Goal: Communication & Community: Answer question/provide support

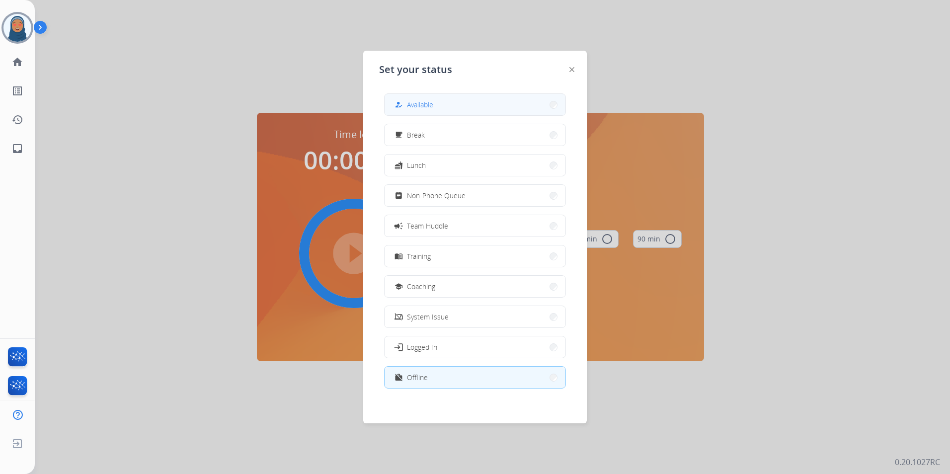
click at [423, 109] on span "Available" at bounding box center [420, 104] width 26 height 10
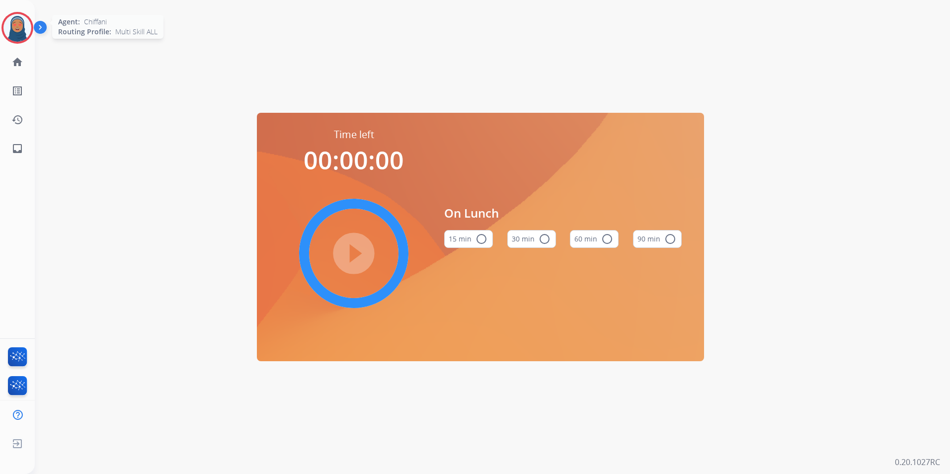
click at [23, 33] on img at bounding box center [17, 28] width 28 height 28
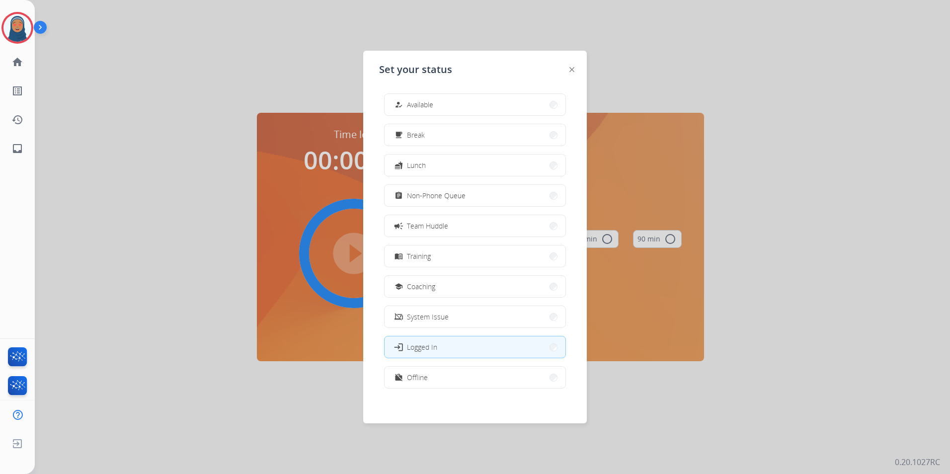
click at [175, 105] on div at bounding box center [475, 237] width 950 height 474
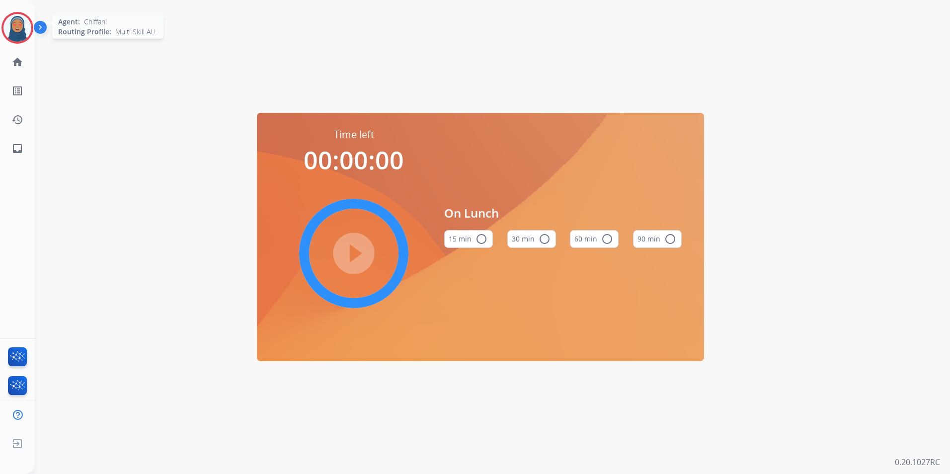
click at [14, 22] on img at bounding box center [17, 28] width 28 height 28
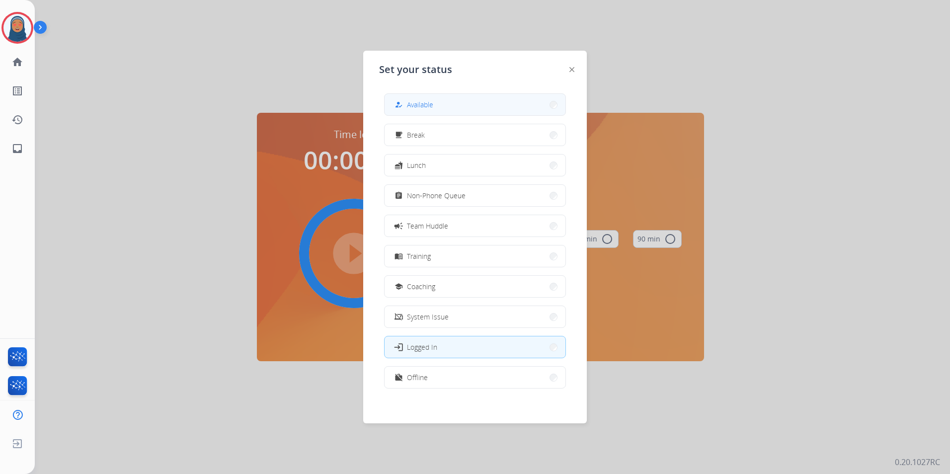
click at [406, 101] on div "how_to_reg" at bounding box center [400, 105] width 14 height 12
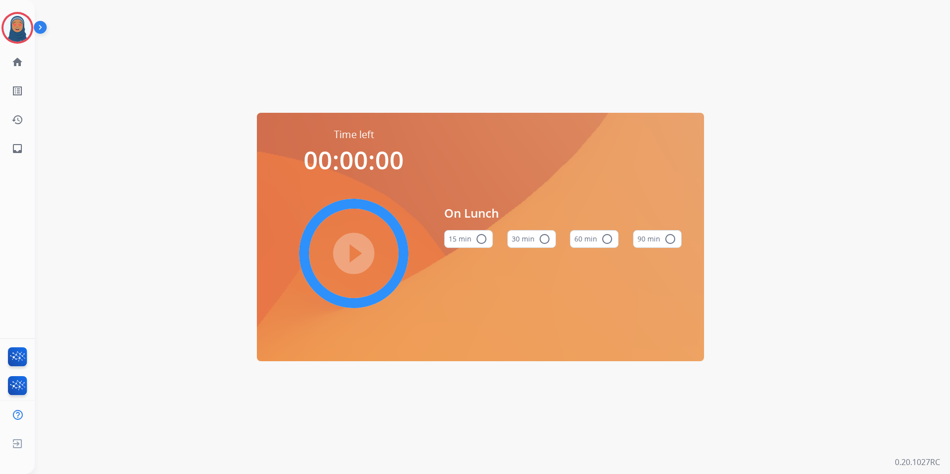
click at [481, 242] on mat-icon "radio_button_unchecked" at bounding box center [482, 239] width 12 height 12
click at [352, 256] on mat-icon "play_circle_filled" at bounding box center [354, 253] width 12 height 12
click at [360, 259] on mat-icon "pause_circle_filled" at bounding box center [354, 253] width 12 height 12
click at [23, 27] on img at bounding box center [17, 28] width 28 height 28
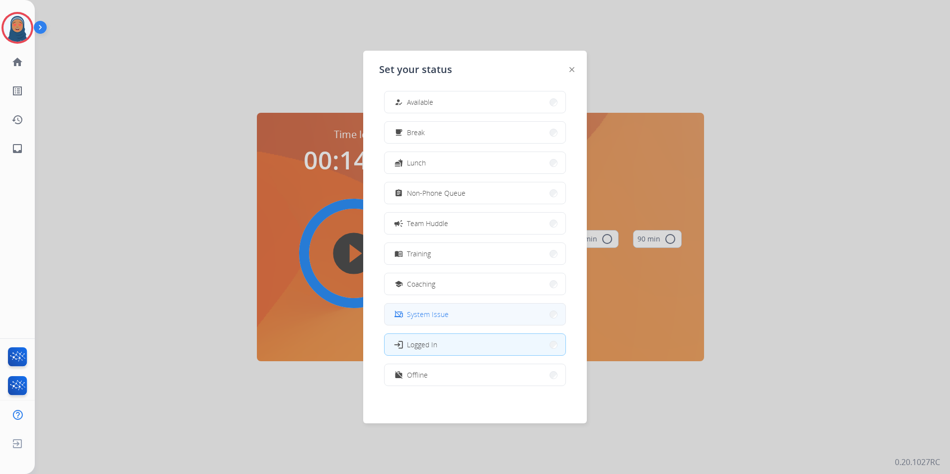
scroll to position [3, 0]
click at [423, 105] on span "Available" at bounding box center [420, 101] width 26 height 10
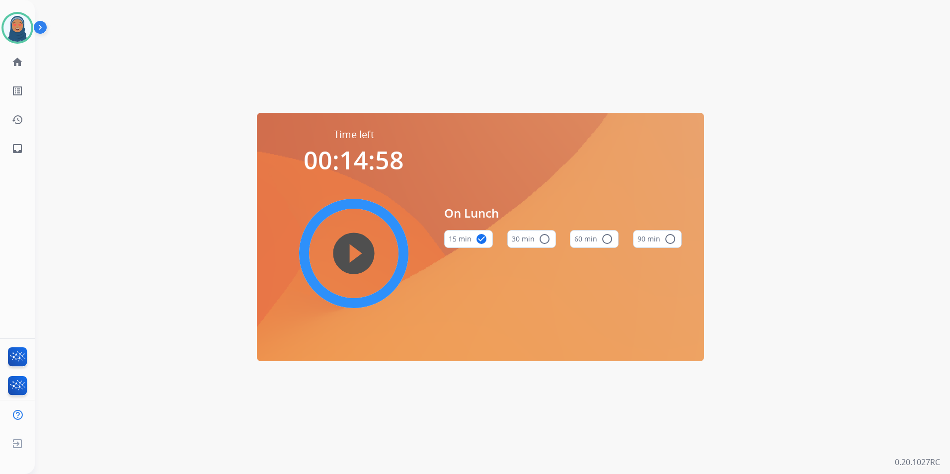
click at [353, 11] on div "Time left 00:14:58 play_circle_filled On Lunch 15 min check_circle 30 min radio…" at bounding box center [480, 237] width 891 height 474
click at [353, 29] on div "Time left 00:14:58 play_circle_filled On Lunch 15 min check_circle 30 min radio…" at bounding box center [480, 237] width 891 height 474
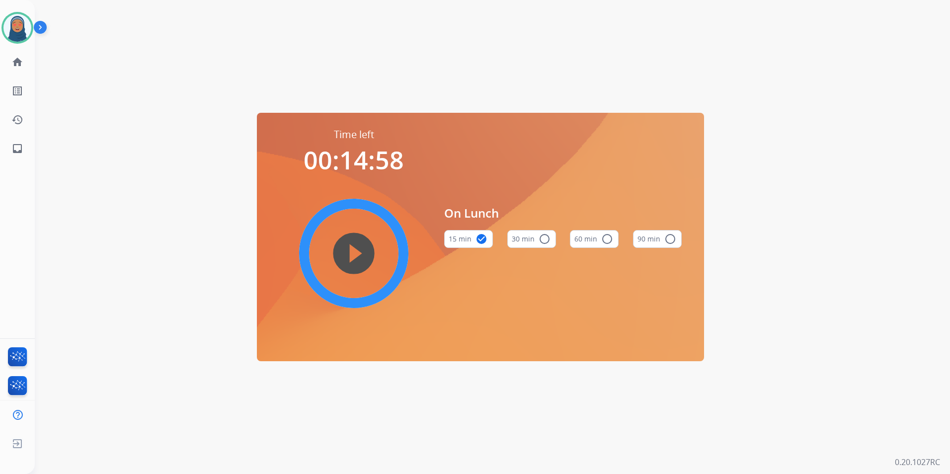
click at [639, 61] on div "Time left 00:14:58 play_circle_filled On Lunch 15 min check_circle 30 min radio…" at bounding box center [480, 237] width 891 height 474
click at [42, 30] on img at bounding box center [42, 29] width 17 height 19
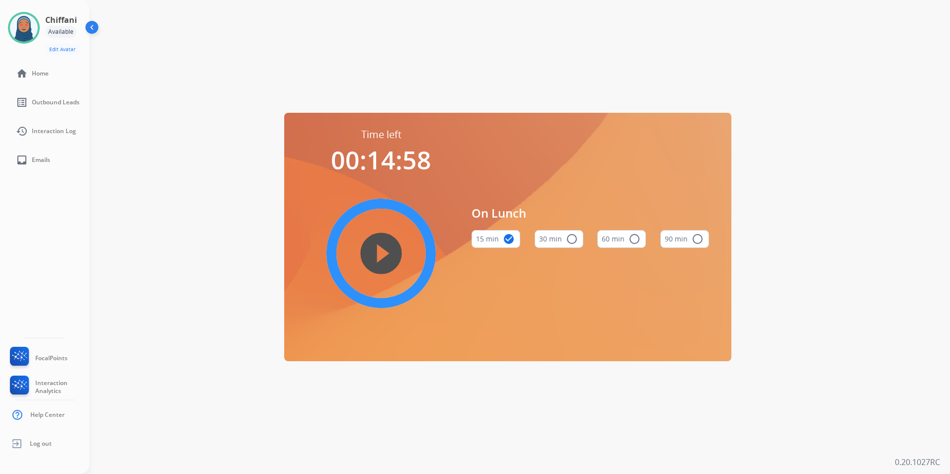
click at [159, 30] on div "Time left 00:14:58 play_circle_filled On Lunch 15 min check_circle 30 min radio…" at bounding box center [507, 237] width 837 height 474
click at [186, 27] on div "Time left 00:14:58 play_circle_filled On Lunch 15 min check_circle 30 min radio…" at bounding box center [507, 237] width 837 height 474
click at [26, 29] on img at bounding box center [24, 28] width 28 height 28
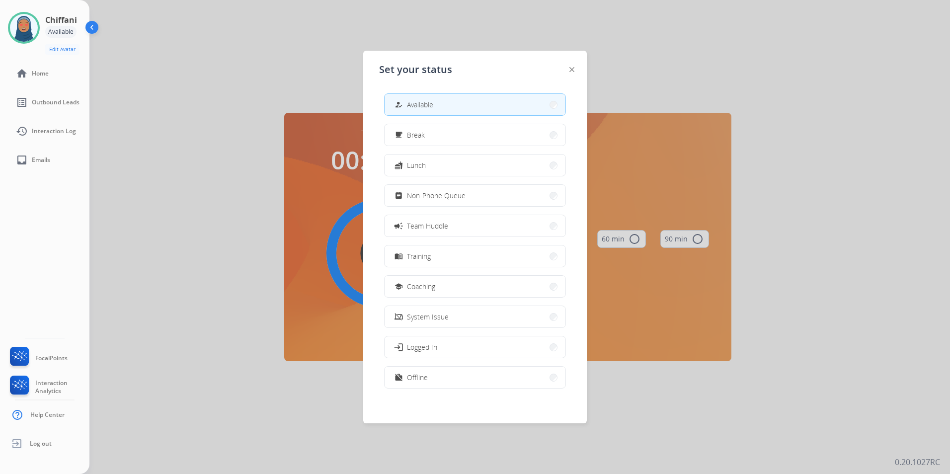
click at [414, 104] on span "Available" at bounding box center [420, 104] width 26 height 10
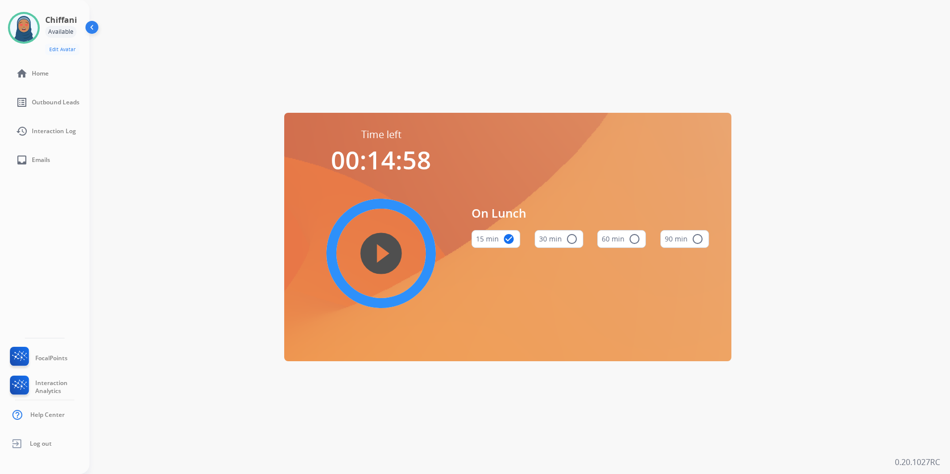
click at [90, 27] on img at bounding box center [92, 29] width 19 height 19
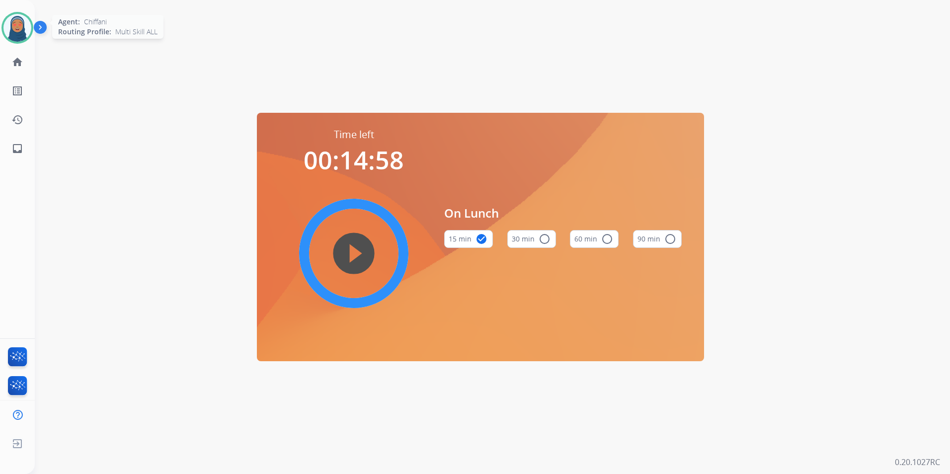
click at [25, 27] on img at bounding box center [17, 28] width 28 height 28
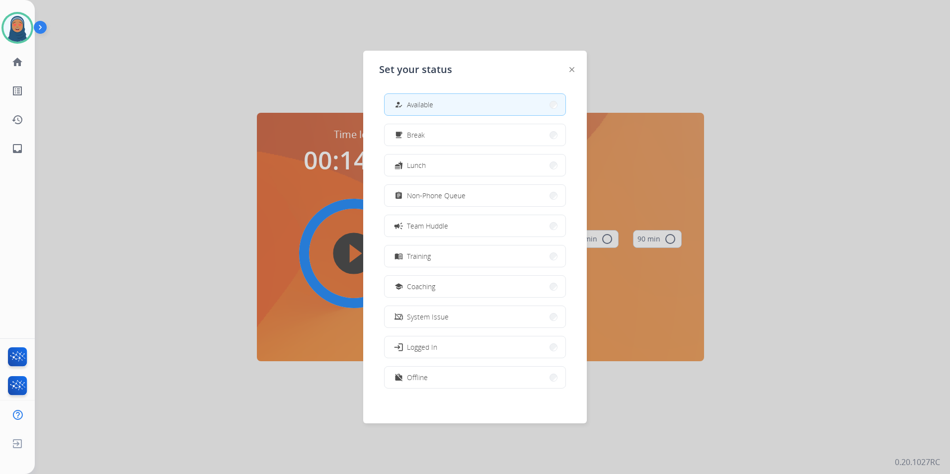
click at [502, 111] on button "how_to_reg Available" at bounding box center [475, 104] width 181 height 21
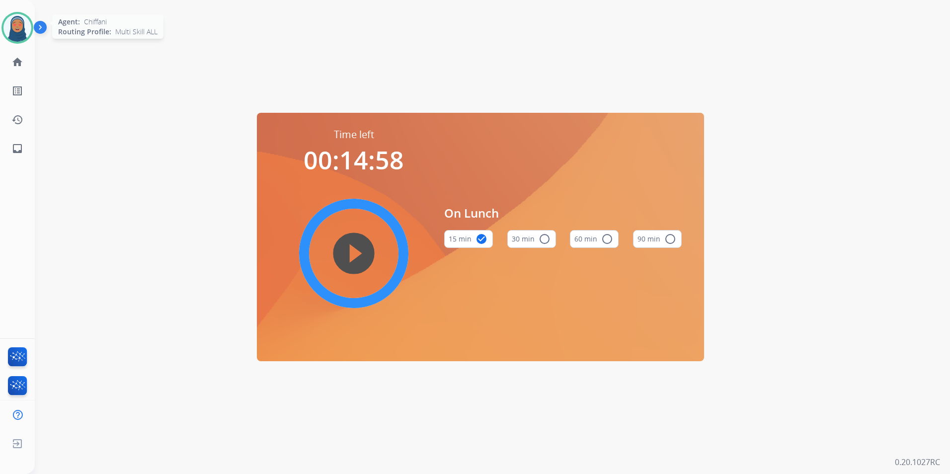
click at [12, 30] on img at bounding box center [17, 28] width 28 height 28
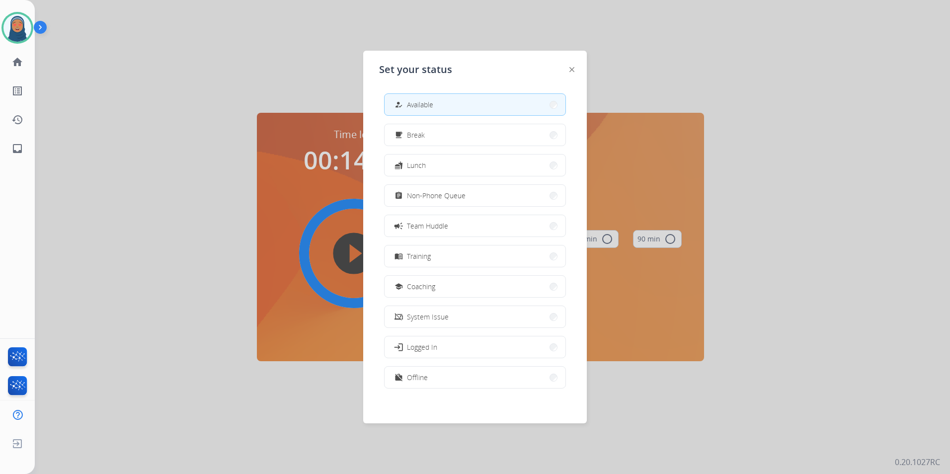
click at [451, 105] on button "how_to_reg Available" at bounding box center [475, 104] width 181 height 21
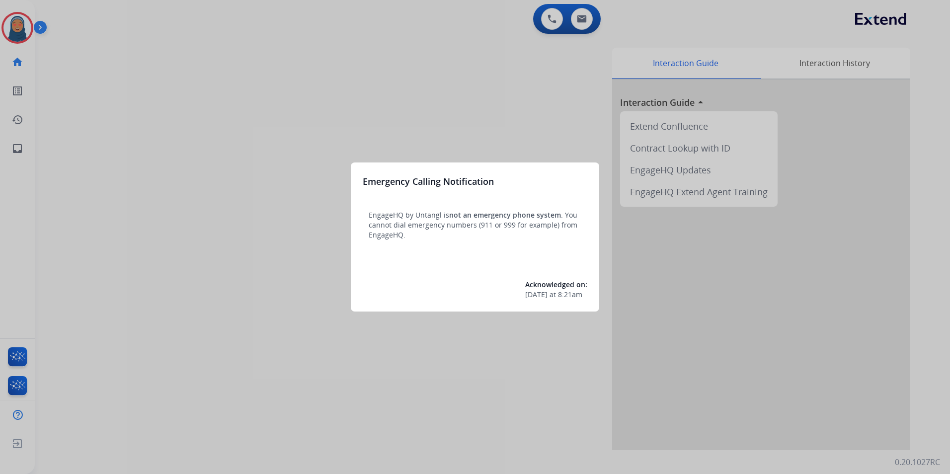
click at [123, 148] on div at bounding box center [475, 237] width 950 height 474
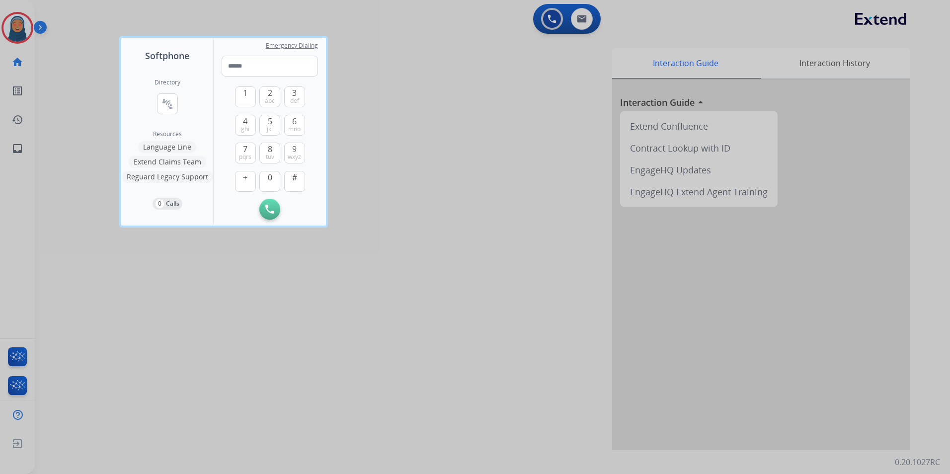
click at [3, 24] on div at bounding box center [475, 237] width 950 height 474
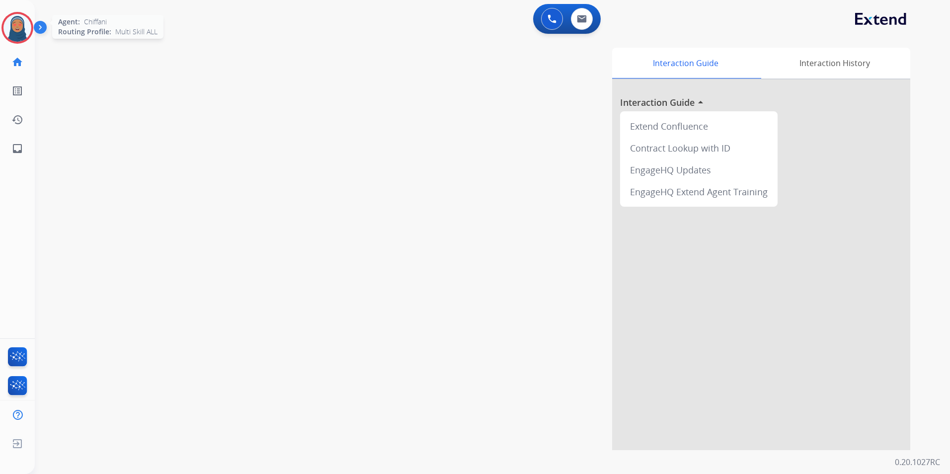
click at [7, 35] on img at bounding box center [17, 28] width 28 height 28
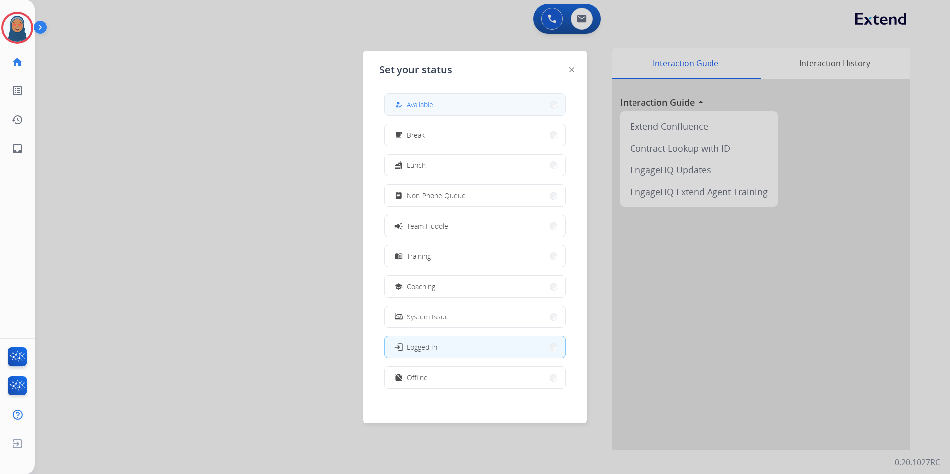
drag, startPoint x: 422, startPoint y: 105, endPoint x: 527, endPoint y: 28, distance: 130.1
click at [422, 105] on span "Available" at bounding box center [420, 104] width 26 height 10
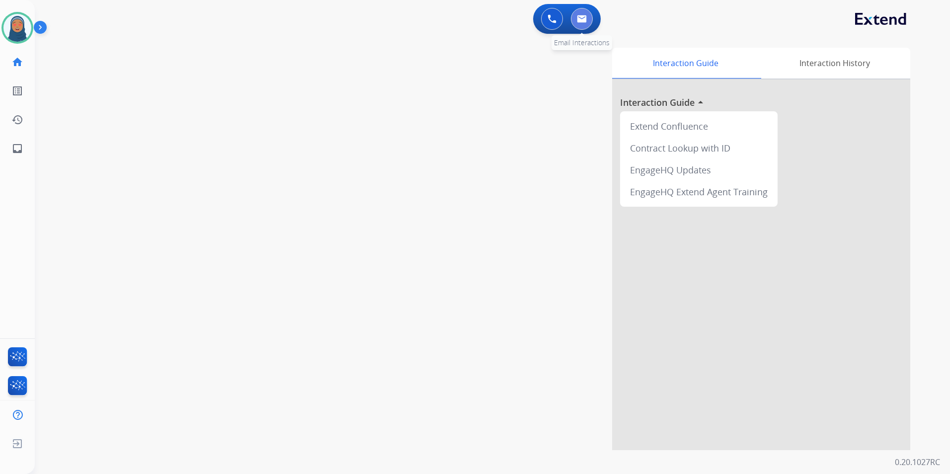
click at [583, 26] on button at bounding box center [582, 19] width 22 height 22
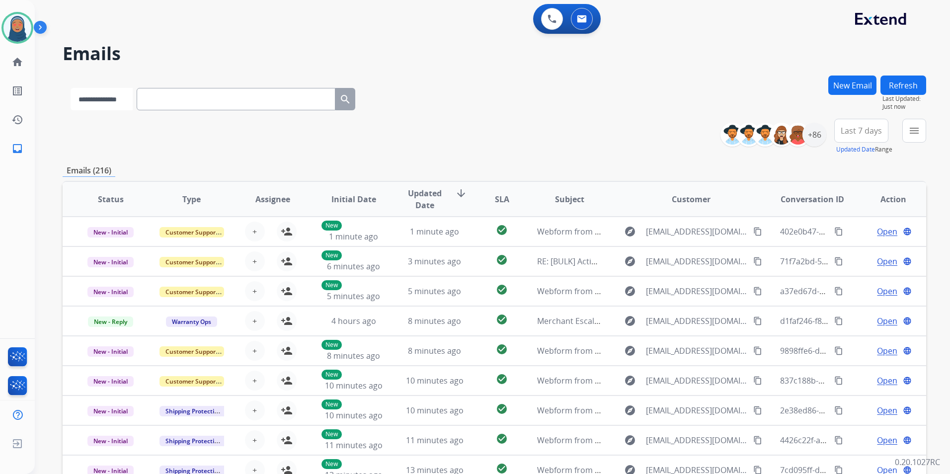
click at [113, 101] on select "**********" at bounding box center [102, 99] width 62 height 22
select select "**********"
click at [71, 88] on select "**********" at bounding box center [102, 99] width 62 height 22
paste input "**********"
type input "**********"
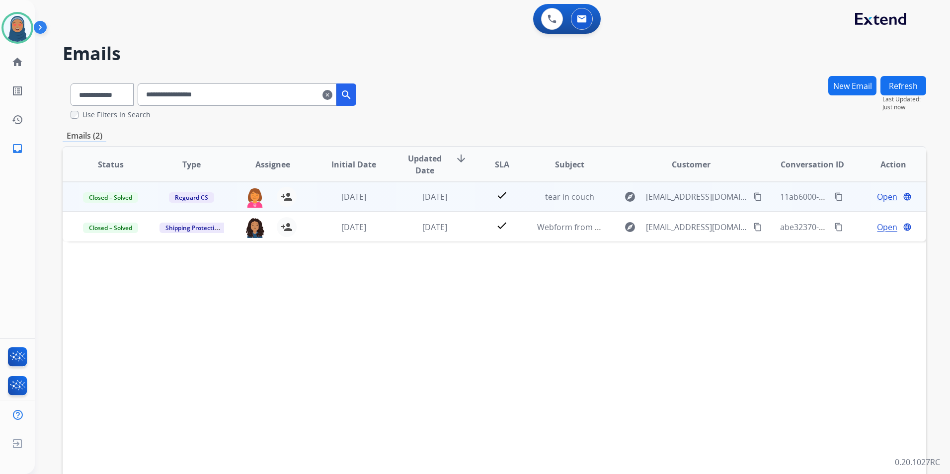
click at [877, 200] on span "Open" at bounding box center [887, 197] width 20 height 12
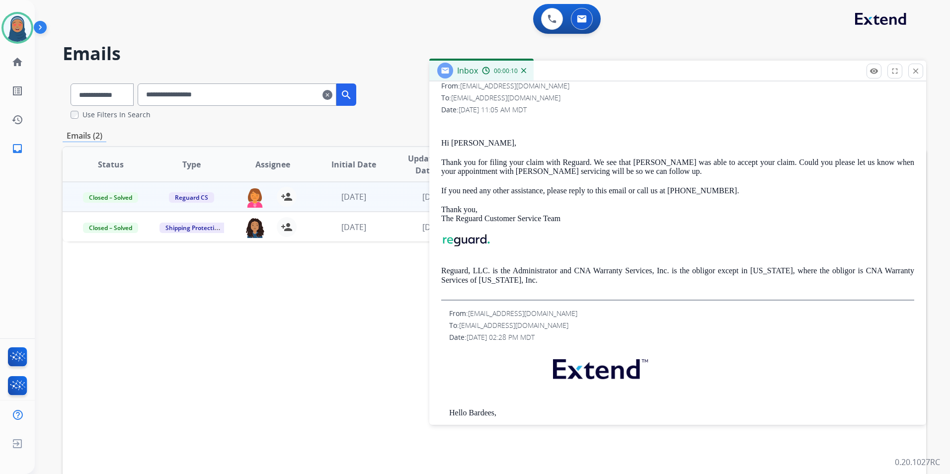
scroll to position [149, 0]
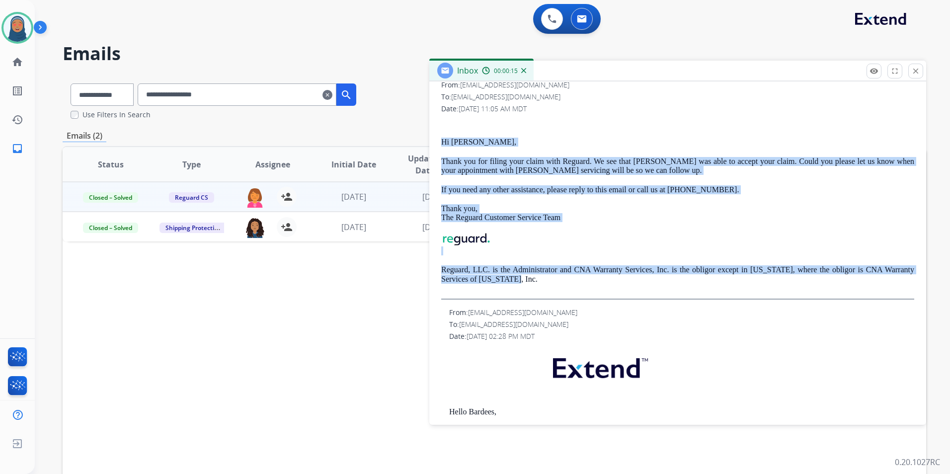
drag, startPoint x: 520, startPoint y: 280, endPoint x: 441, endPoint y: 140, distance: 160.9
click at [441, 140] on div "3 attachments From: customerservice@reguardprotection.com To: tygermia@yahoo.co…" at bounding box center [677, 455] width 497 height 815
drag, startPoint x: 441, startPoint y: 140, endPoint x: 519, endPoint y: 183, distance: 89.2
copy div "Hi Gretchen, Thank you for filing your claim with Reguard. We see that Ashley F…"
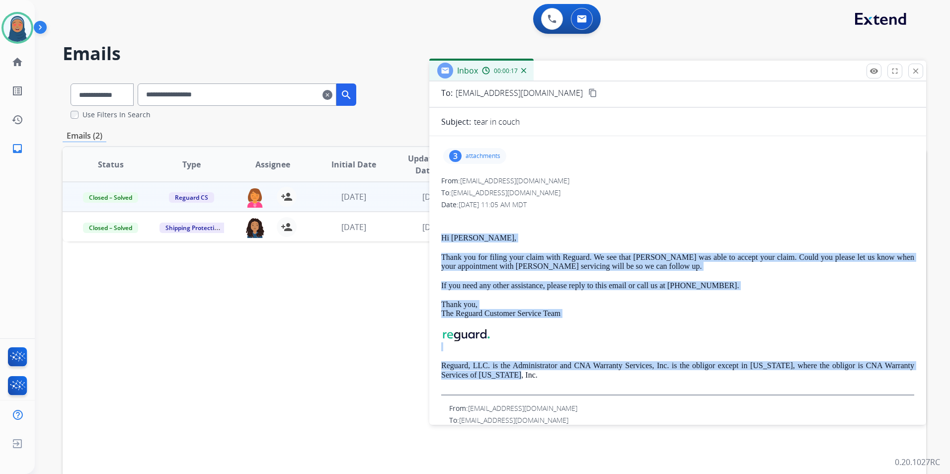
scroll to position [0, 0]
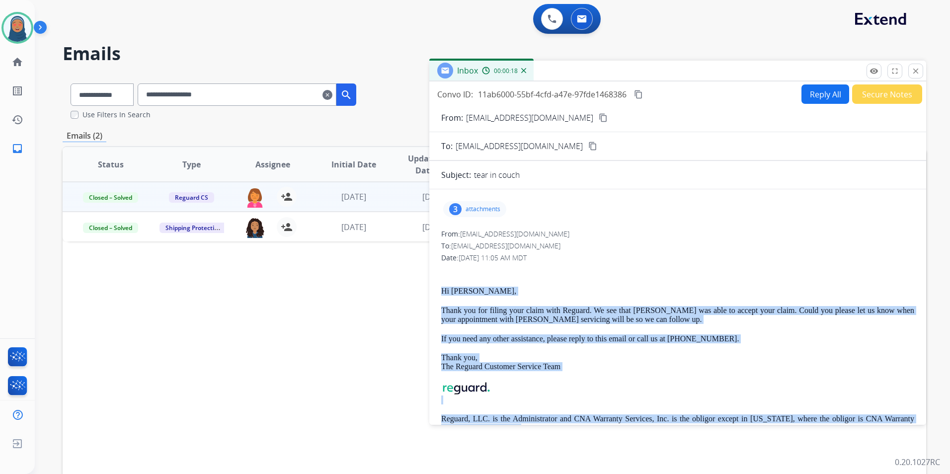
drag, startPoint x: 818, startPoint y: 97, endPoint x: 822, endPoint y: 100, distance: 5.3
click at [822, 100] on button "Reply All" at bounding box center [825, 93] width 48 height 19
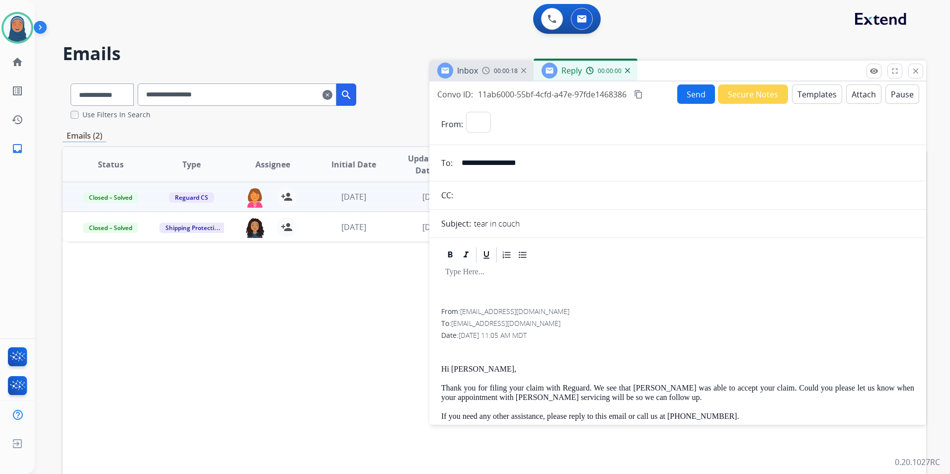
select select "**********"
click at [805, 92] on button "Templates" at bounding box center [817, 93] width 50 height 19
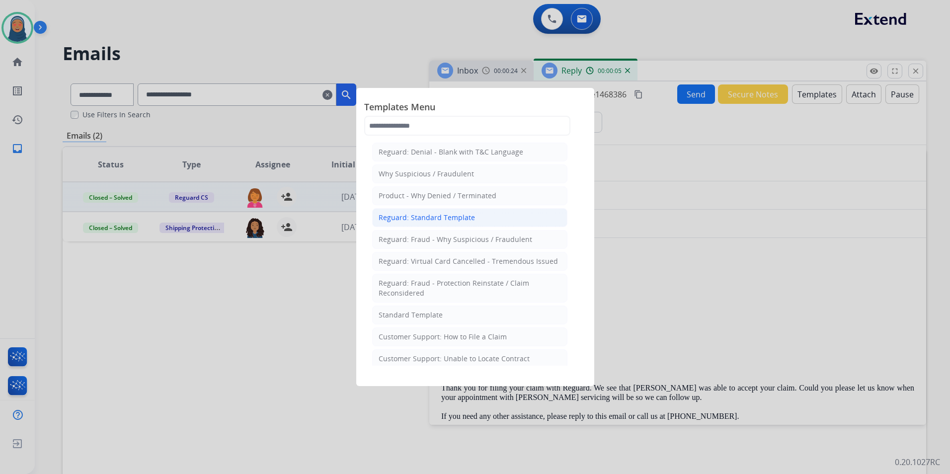
click at [442, 216] on div "Reguard: Standard Template" at bounding box center [427, 218] width 96 height 10
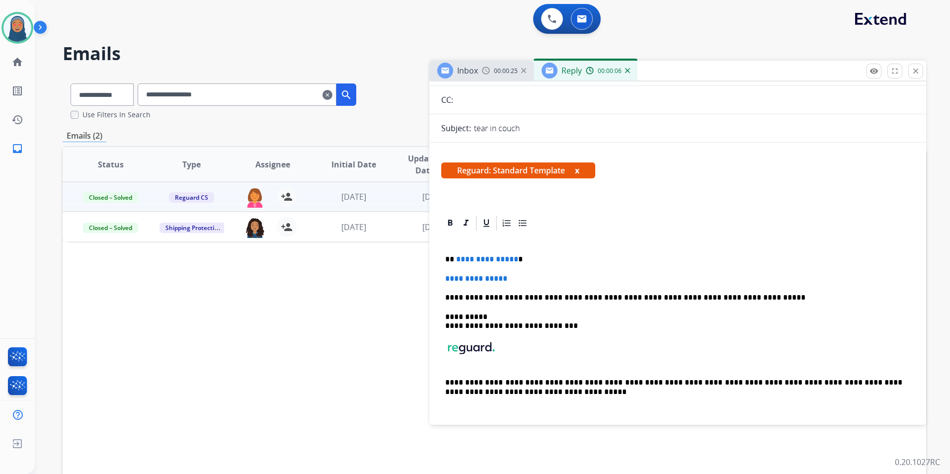
scroll to position [99, 0]
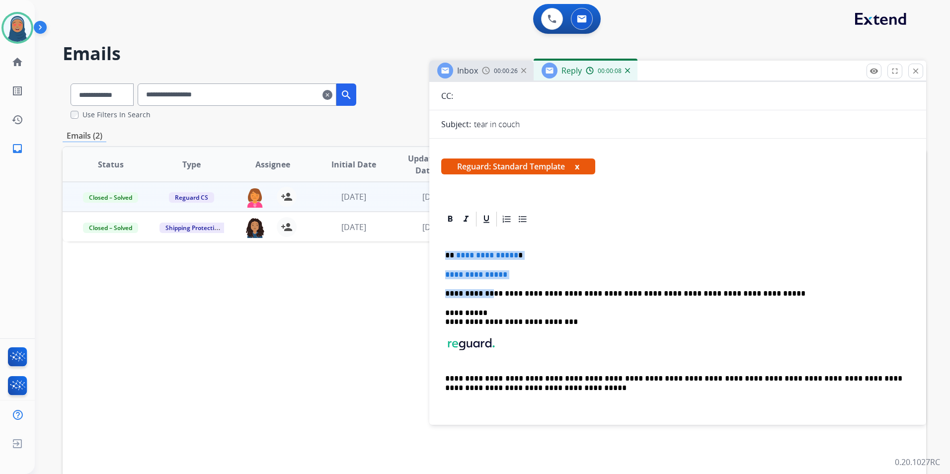
drag, startPoint x: 446, startPoint y: 252, endPoint x: 492, endPoint y: 298, distance: 65.4
click at [492, 298] on div "**********" at bounding box center [677, 326] width 473 height 196
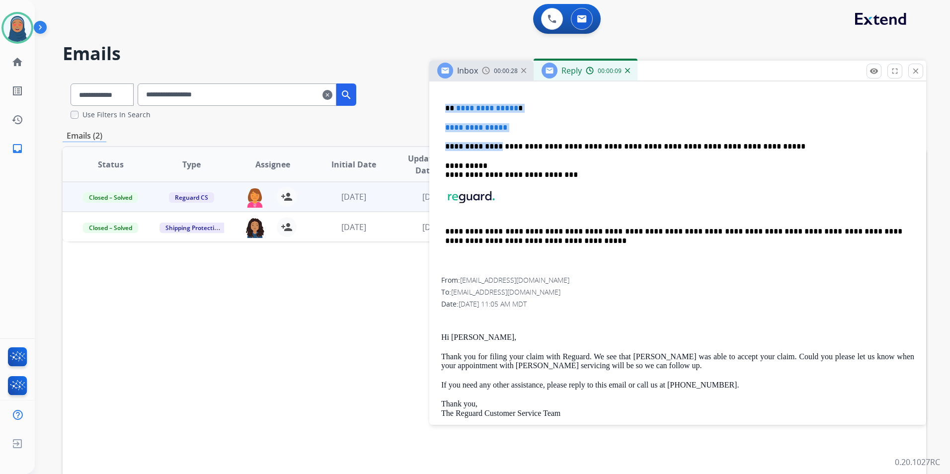
scroll to position [199, 0]
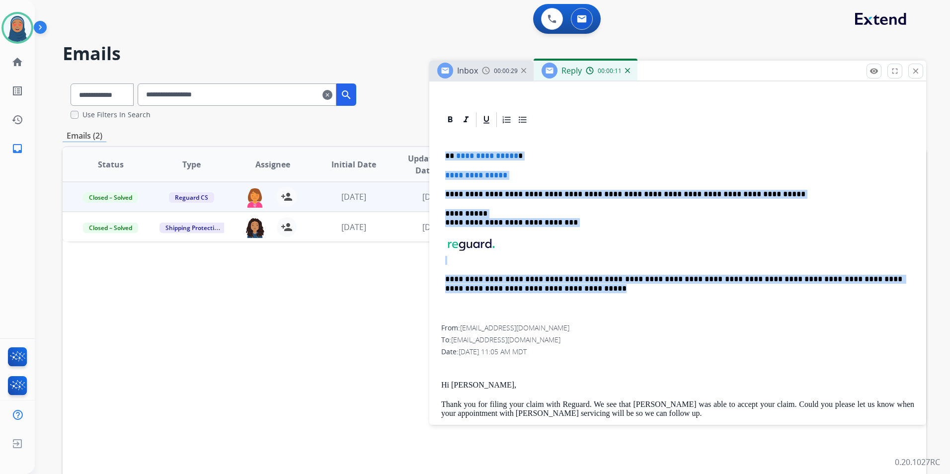
drag, startPoint x: 493, startPoint y: 283, endPoint x: 587, endPoint y: 288, distance: 94.5
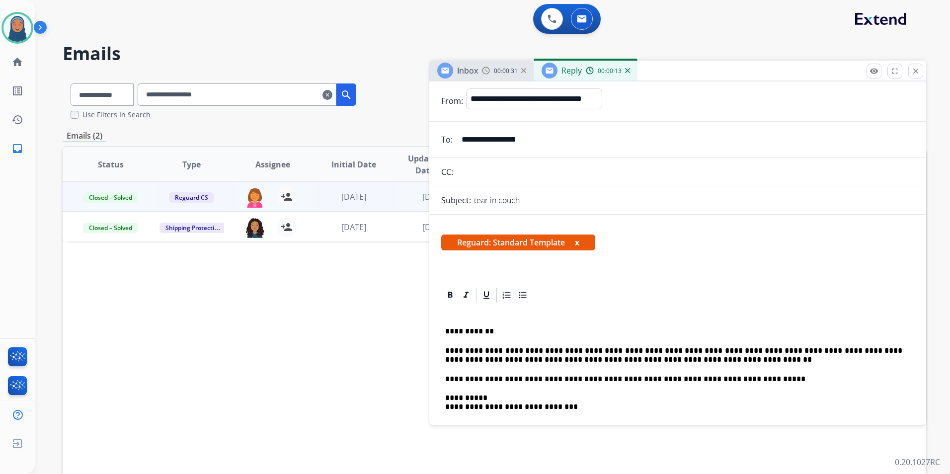
scroll to position [0, 0]
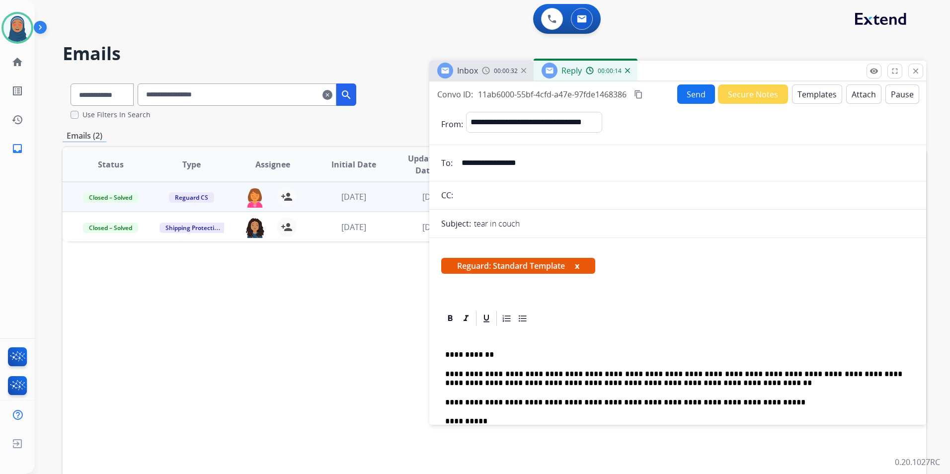
click at [701, 92] on button "Send" at bounding box center [696, 93] width 38 height 19
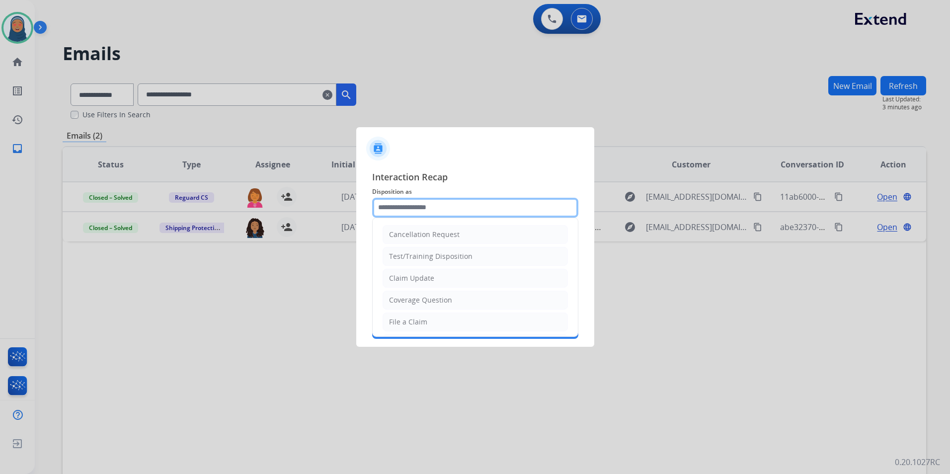
click at [401, 209] on input "text" at bounding box center [475, 208] width 206 height 20
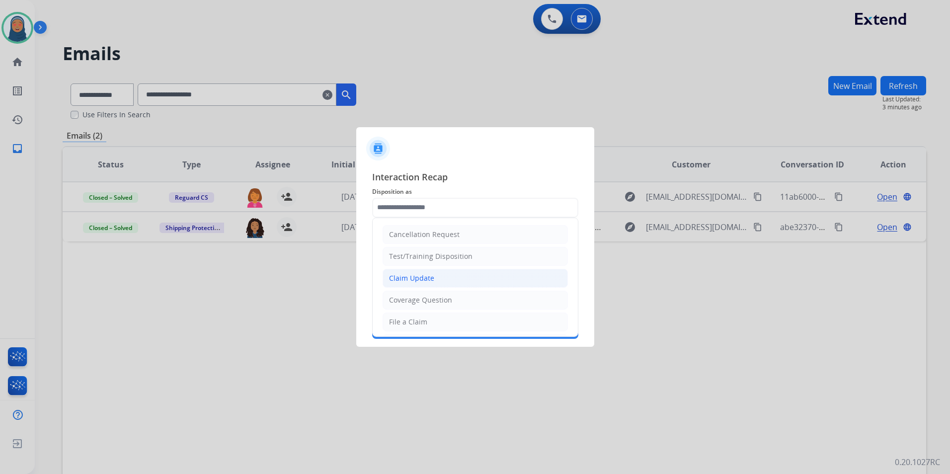
click at [425, 281] on div "Claim Update" at bounding box center [411, 278] width 45 height 10
type input "**********"
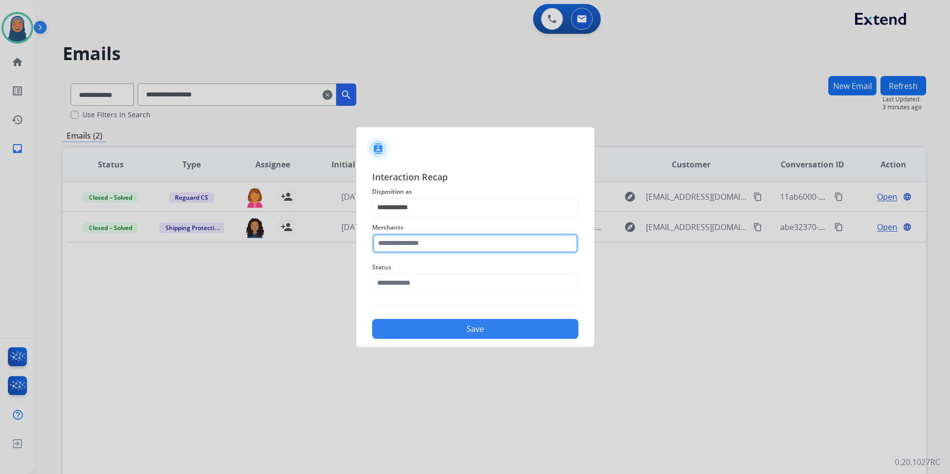
click at [441, 238] on input "text" at bounding box center [475, 244] width 206 height 20
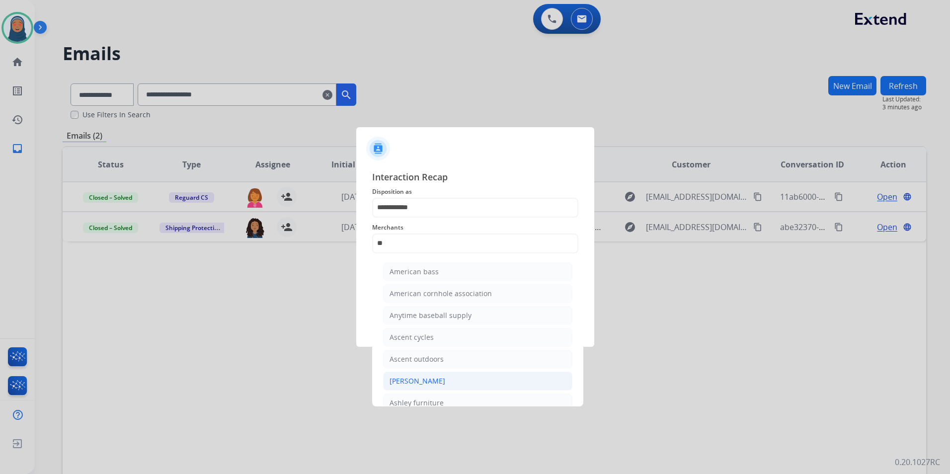
click at [410, 381] on div "Ashley - Reguard" at bounding box center [418, 381] width 56 height 10
type input "**********"
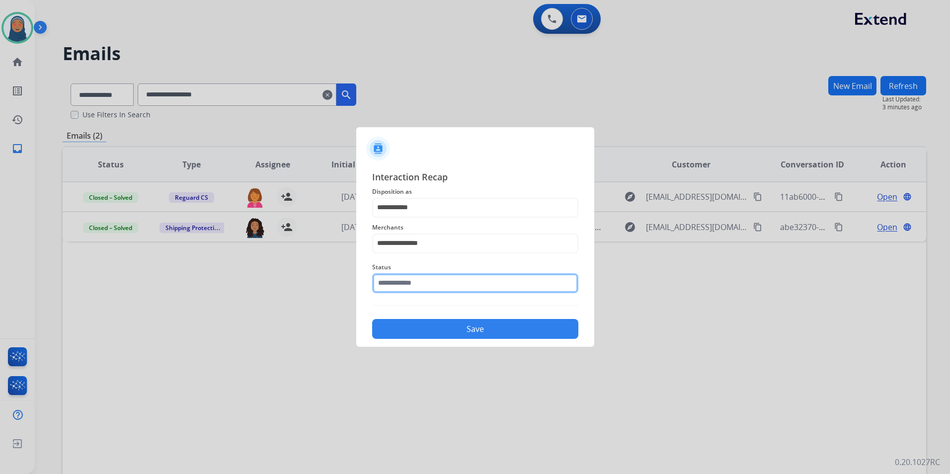
click at [425, 286] on input "text" at bounding box center [475, 283] width 206 height 20
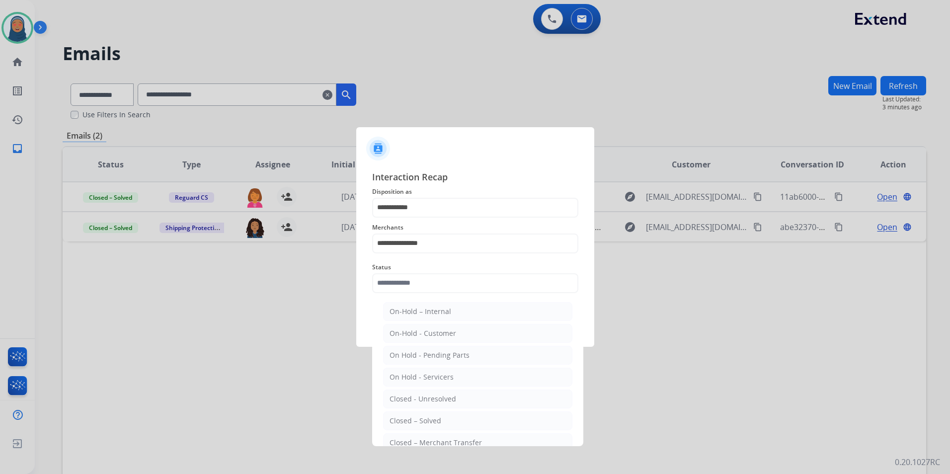
drag, startPoint x: 435, startPoint y: 421, endPoint x: 442, endPoint y: 330, distance: 91.2
click at [434, 420] on div "Closed – Solved" at bounding box center [416, 421] width 52 height 10
type input "**********"
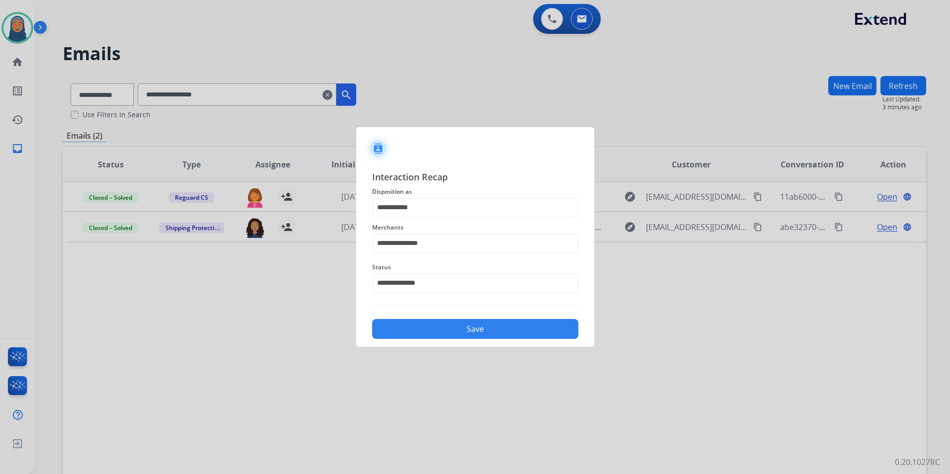
click at [448, 332] on button "Save" at bounding box center [475, 329] width 206 height 20
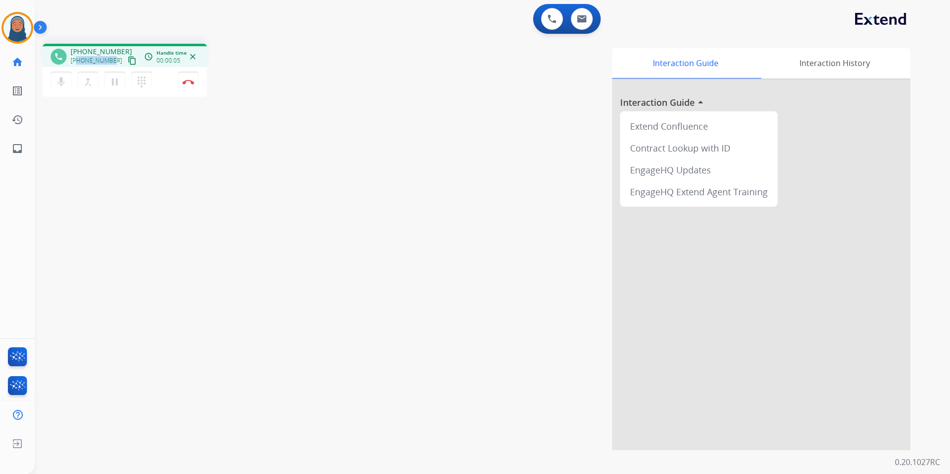
drag, startPoint x: 111, startPoint y: 63, endPoint x: 77, endPoint y: 62, distance: 33.8
click at [77, 62] on span "+17608454958" at bounding box center [97, 61] width 52 height 8
copy span "7608454958"
click at [189, 87] on button "Disconnect" at bounding box center [188, 82] width 21 height 21
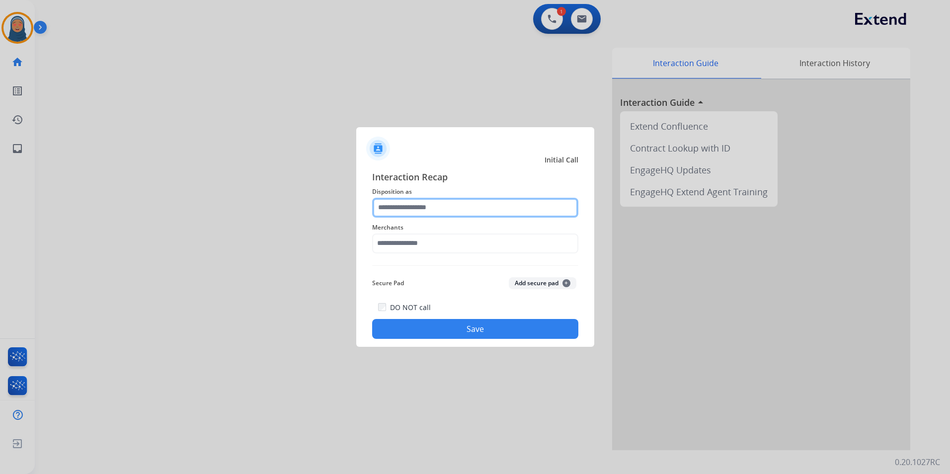
click at [423, 214] on input "text" at bounding box center [475, 208] width 206 height 20
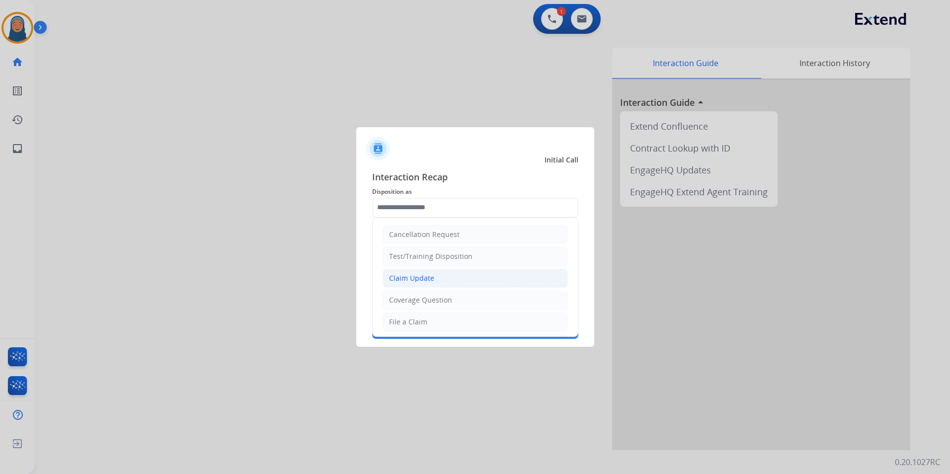
click at [456, 279] on li "Claim Update" at bounding box center [475, 278] width 185 height 19
type input "**********"
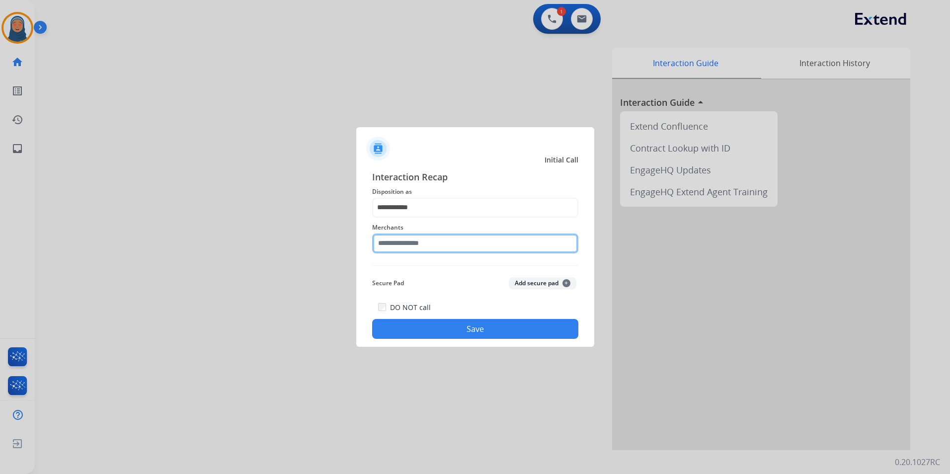
click at [453, 235] on input "text" at bounding box center [475, 244] width 206 height 20
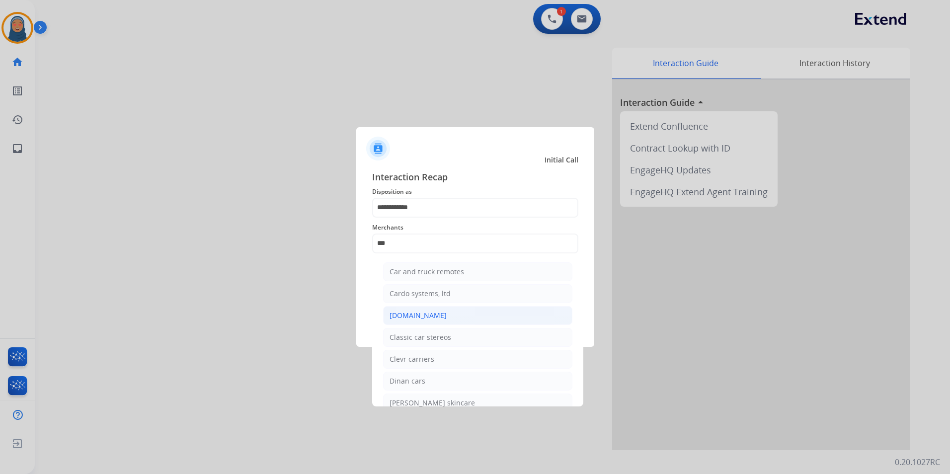
click at [421, 318] on div "Carparts.com" at bounding box center [418, 316] width 57 height 10
type input "**********"
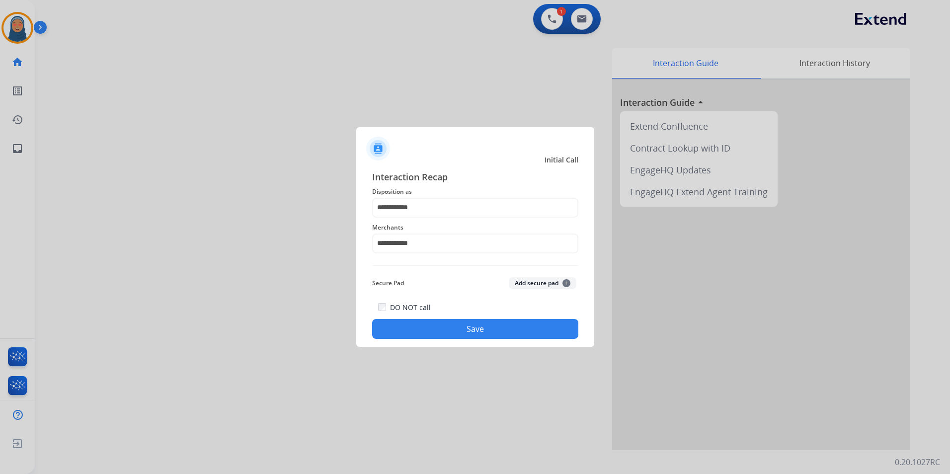
click at [483, 334] on button "Save" at bounding box center [475, 329] width 206 height 20
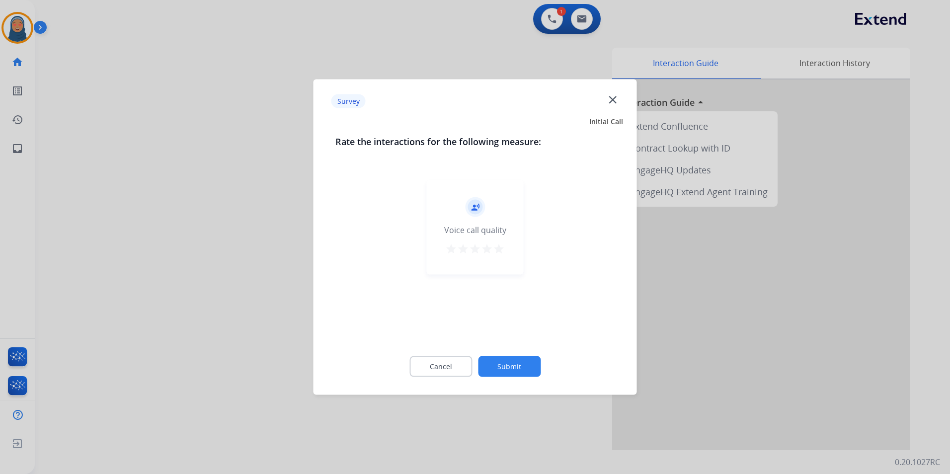
click at [507, 375] on button "Submit" at bounding box center [509, 366] width 63 height 21
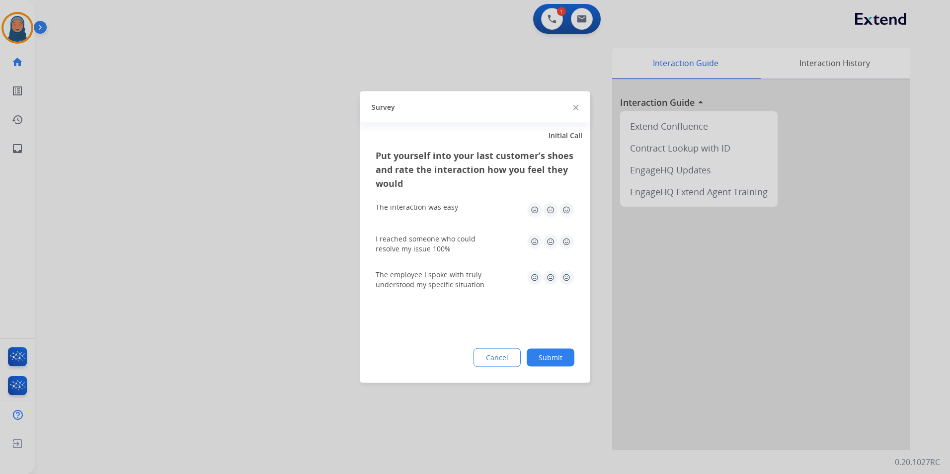
click at [547, 359] on button "Submit" at bounding box center [551, 358] width 48 height 18
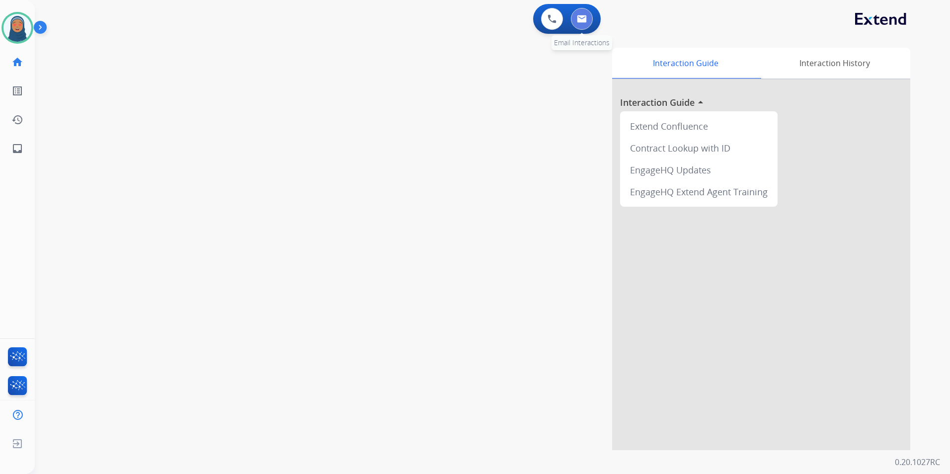
click at [580, 20] on img at bounding box center [582, 19] width 10 height 8
select select "**********"
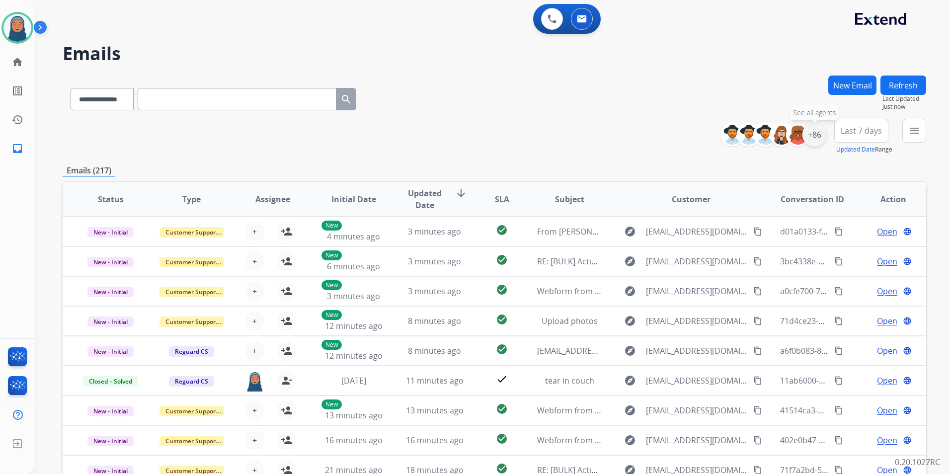
click at [820, 137] on div "+86" at bounding box center [814, 135] width 24 height 24
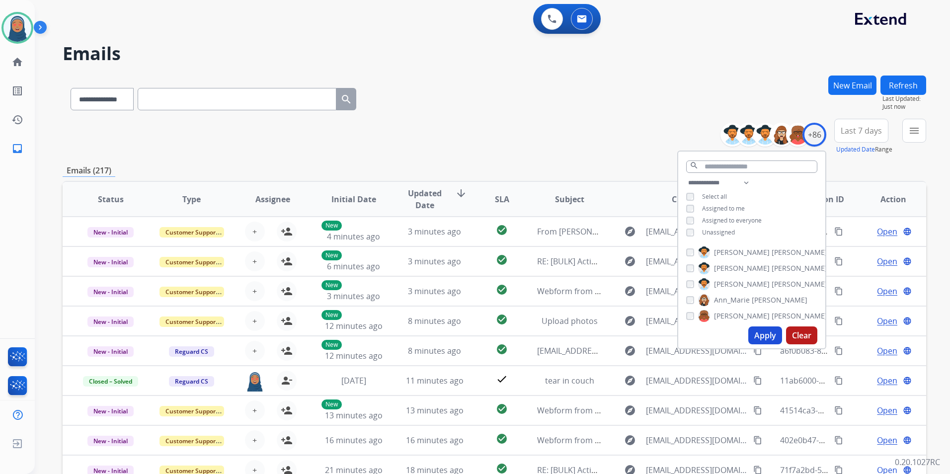
click at [689, 236] on div "**********" at bounding box center [751, 209] width 147 height 64
drag, startPoint x: 762, startPoint y: 338, endPoint x: 756, endPoint y: 335, distance: 6.5
click at [762, 338] on button "Apply" at bounding box center [765, 335] width 34 height 18
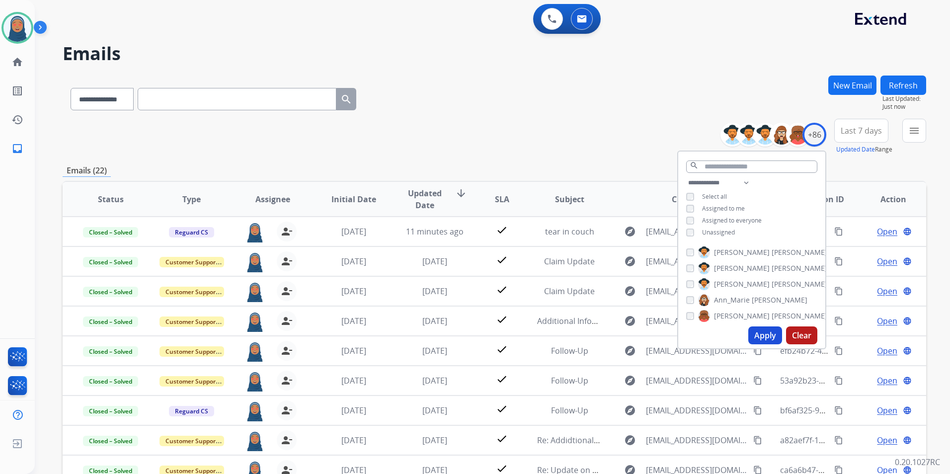
click at [559, 129] on div "**********" at bounding box center [495, 137] width 864 height 36
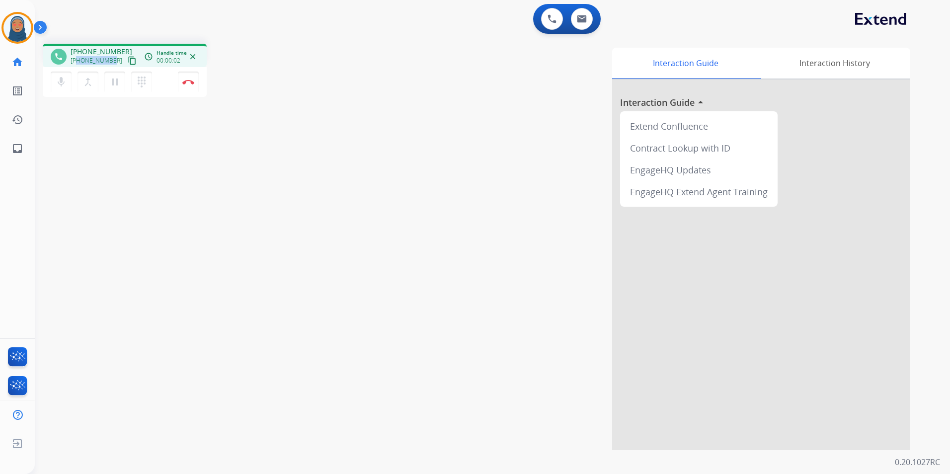
drag, startPoint x: 112, startPoint y: 62, endPoint x: 78, endPoint y: 65, distance: 33.9
click at [78, 65] on div "+16717887659 content_copy" at bounding box center [105, 61] width 68 height 12
copy span "6717887659"
drag, startPoint x: 194, startPoint y: 79, endPoint x: 191, endPoint y: 67, distance: 12.8
click at [195, 79] on button "Disconnect" at bounding box center [188, 82] width 21 height 21
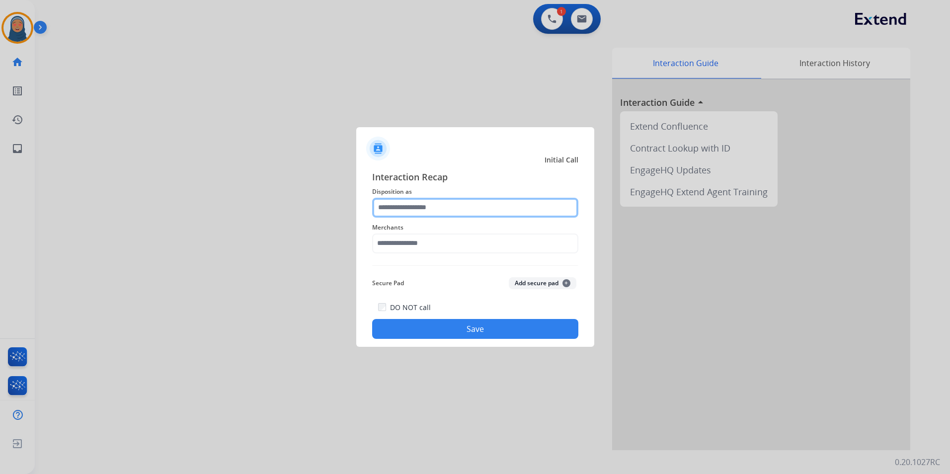
click at [449, 208] on input "text" at bounding box center [475, 208] width 206 height 20
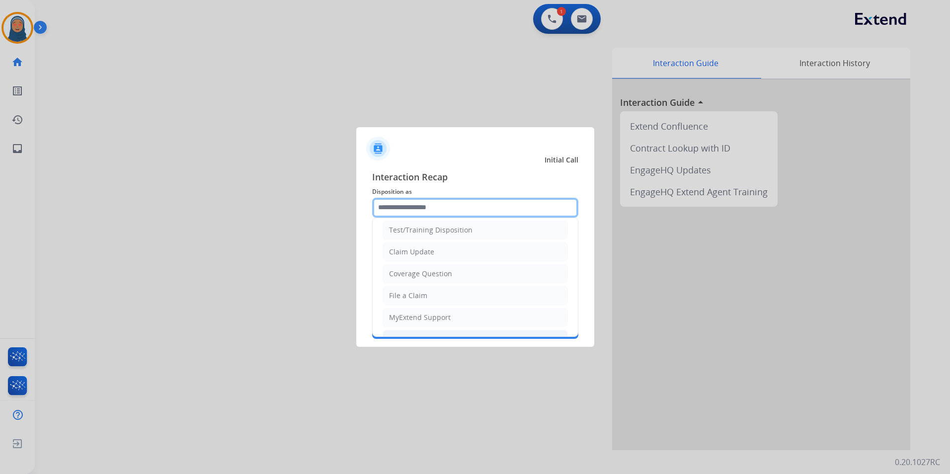
scroll to position [50, 0]
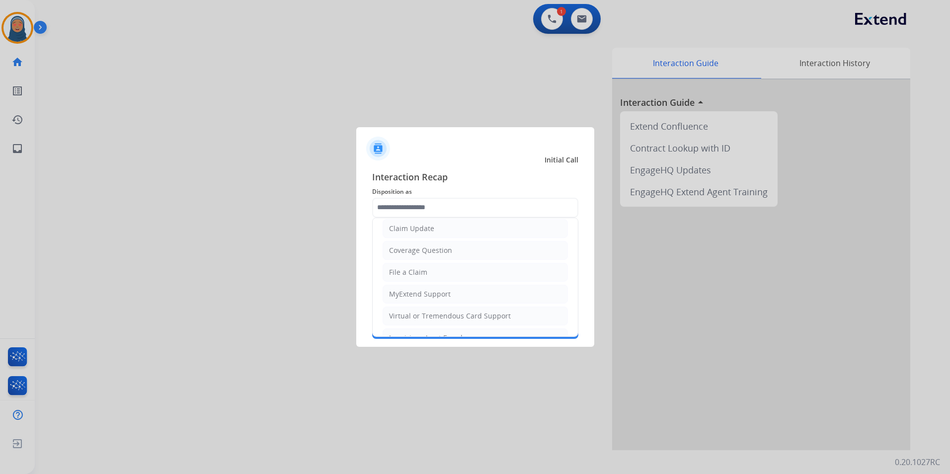
drag, startPoint x: 430, startPoint y: 270, endPoint x: 427, endPoint y: 254, distance: 16.2
click at [428, 270] on li "File a Claim" at bounding box center [475, 272] width 185 height 19
type input "**********"
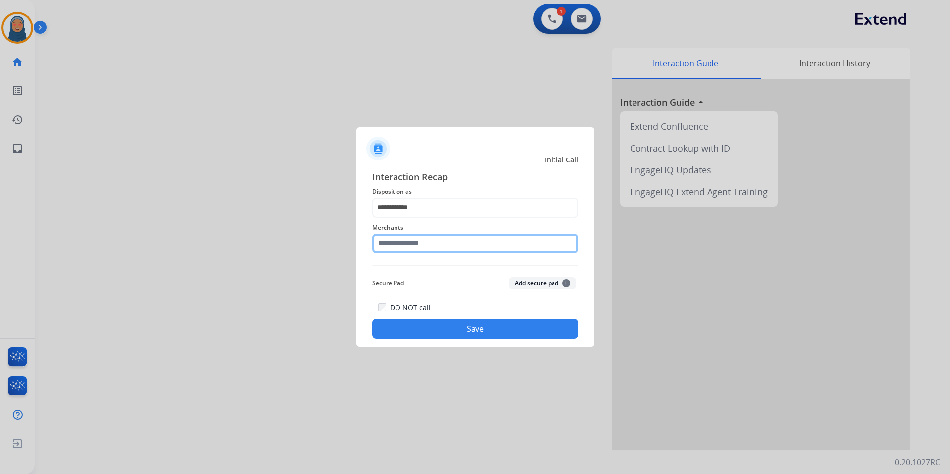
click at [430, 241] on input "text" at bounding box center [475, 244] width 206 height 20
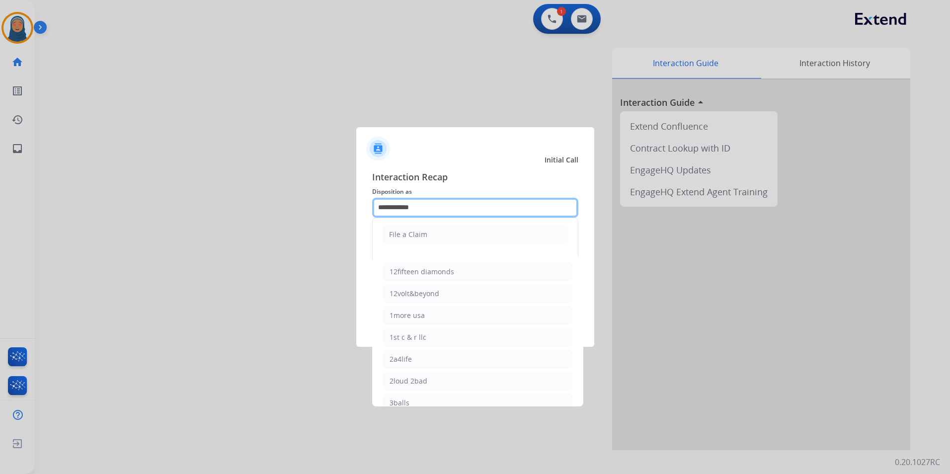
drag, startPoint x: 441, startPoint y: 210, endPoint x: 0, endPoint y: 61, distance: 465.4
click at [0, 107] on html "**********" at bounding box center [475, 237] width 950 height 474
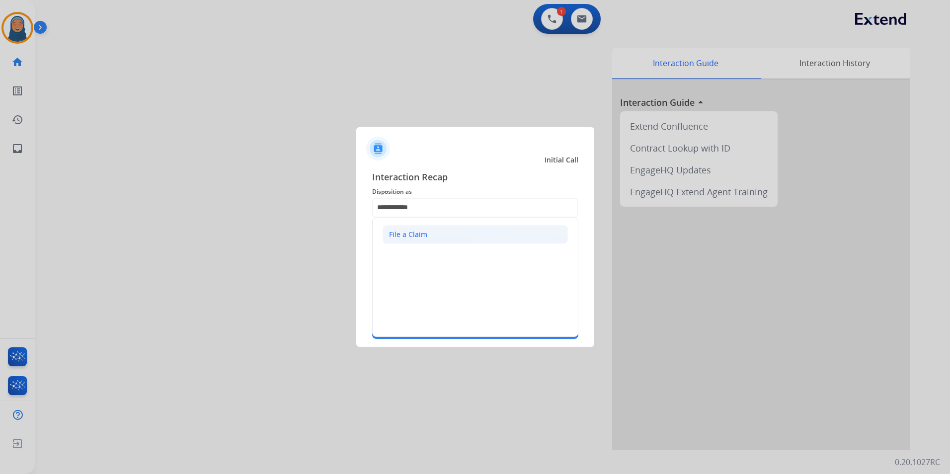
drag, startPoint x: 296, startPoint y: 279, endPoint x: 444, endPoint y: 238, distance: 154.0
click at [296, 278] on div at bounding box center [475, 237] width 950 height 474
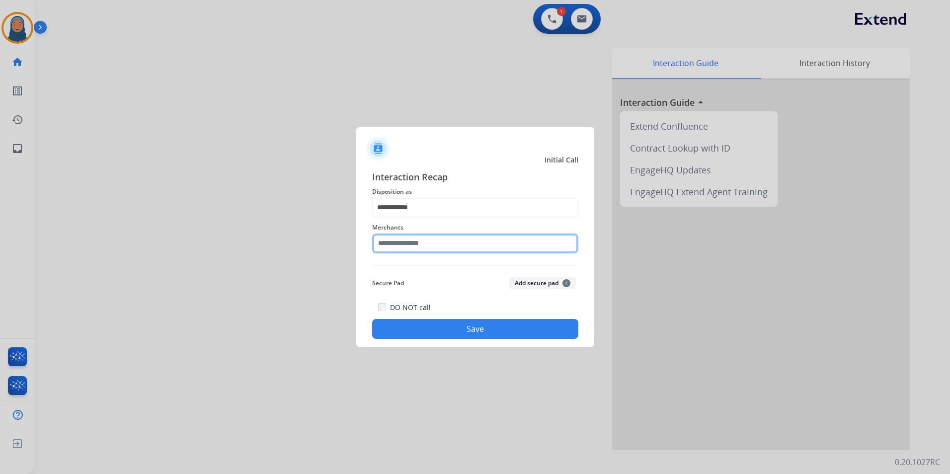
click at [435, 242] on input "text" at bounding box center [475, 244] width 206 height 20
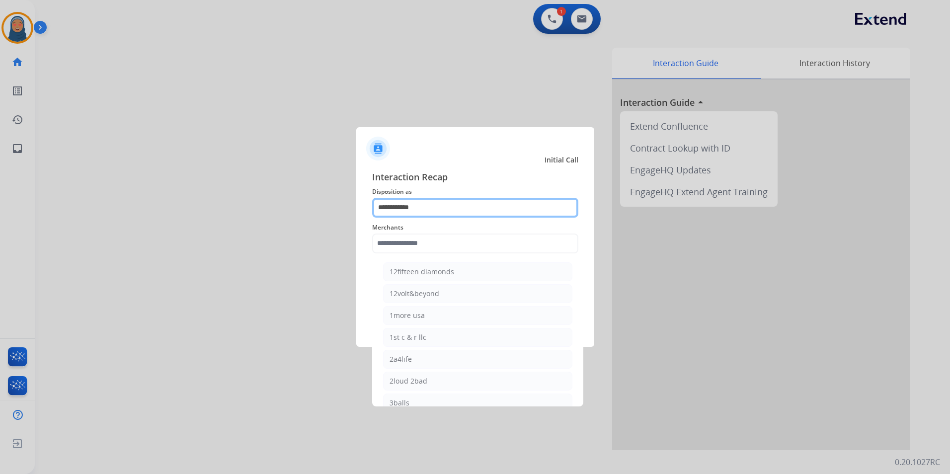
click at [427, 211] on input "**********" at bounding box center [475, 208] width 206 height 20
drag, startPoint x: 427, startPoint y: 211, endPoint x: 114, endPoint y: 191, distance: 313.7
click at [0, 191] on app-contact-recap-modal "**********" at bounding box center [0, 237] width 0 height 474
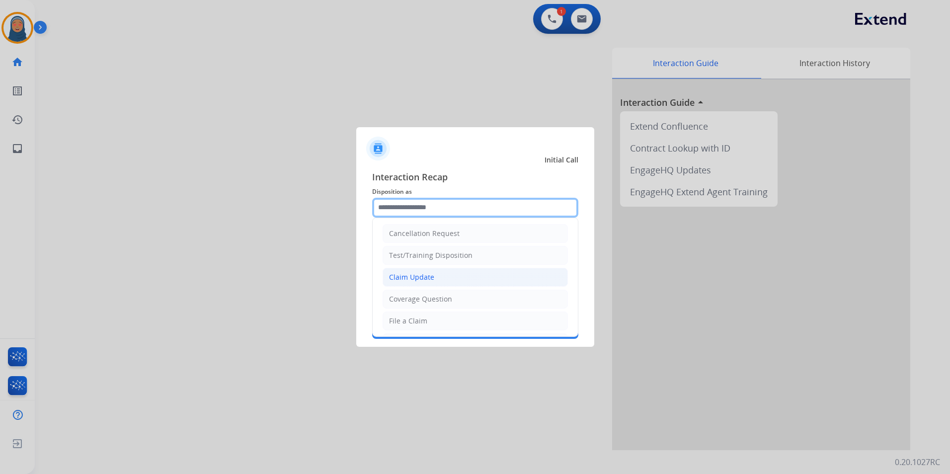
scroll to position [0, 0]
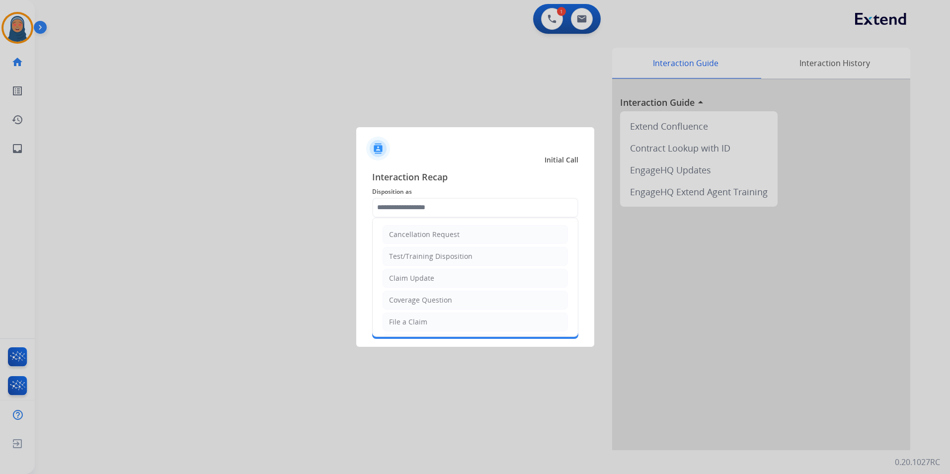
drag, startPoint x: 426, startPoint y: 319, endPoint x: 421, endPoint y: 274, distance: 45.5
click at [426, 314] on li "File a Claim" at bounding box center [475, 322] width 185 height 19
type input "**********"
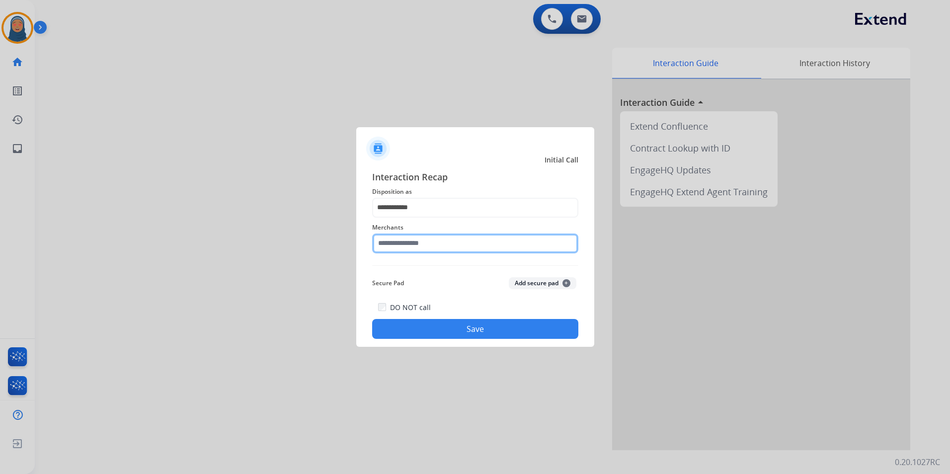
click at [424, 240] on input "text" at bounding box center [475, 244] width 206 height 20
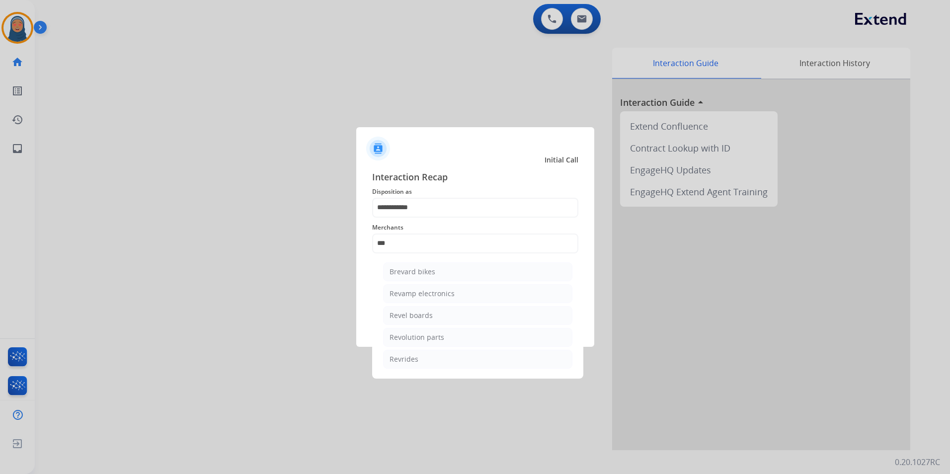
drag, startPoint x: 440, startPoint y: 337, endPoint x: 446, endPoint y: 335, distance: 5.8
click at [443, 337] on li "Revolution parts" at bounding box center [477, 337] width 189 height 19
type input "**********"
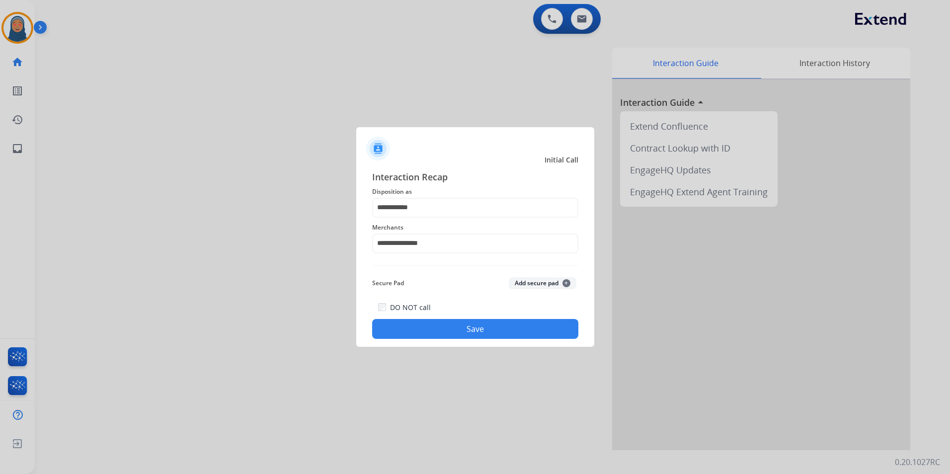
click at [452, 326] on button "Save" at bounding box center [475, 329] width 206 height 20
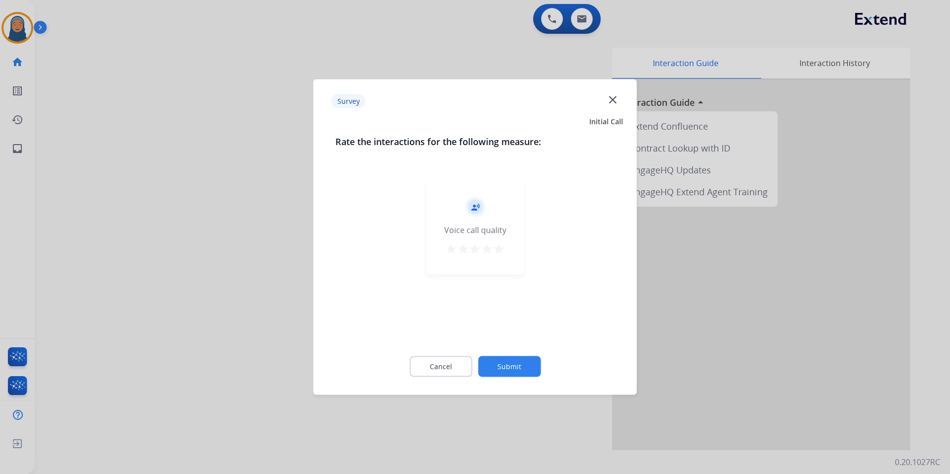
click at [515, 365] on button "Submit" at bounding box center [509, 366] width 63 height 21
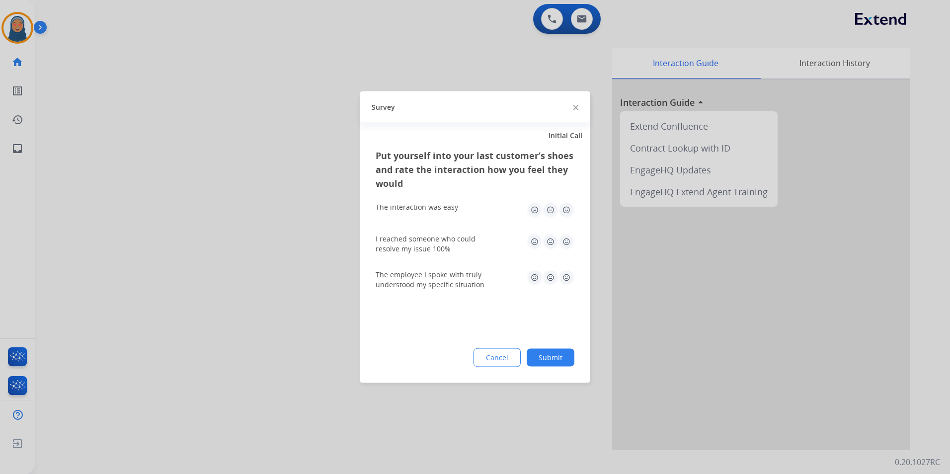
click at [558, 364] on button "Submit" at bounding box center [551, 358] width 48 height 18
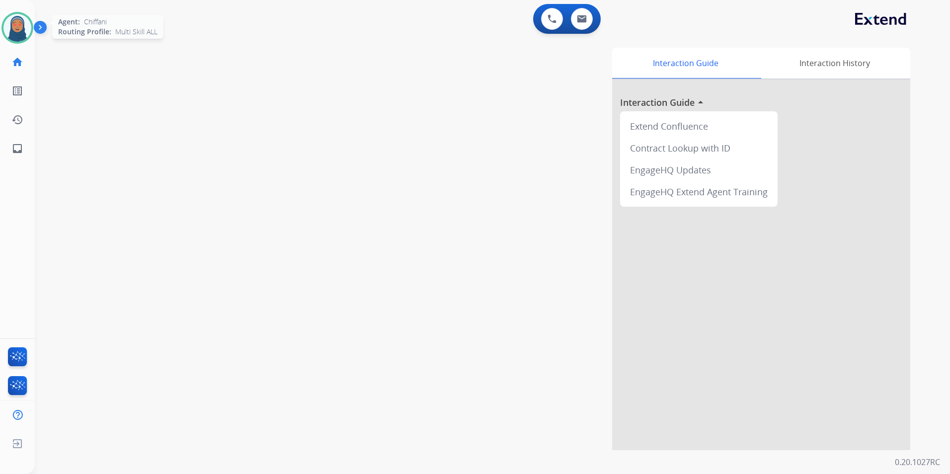
click at [14, 35] on img at bounding box center [17, 28] width 28 height 28
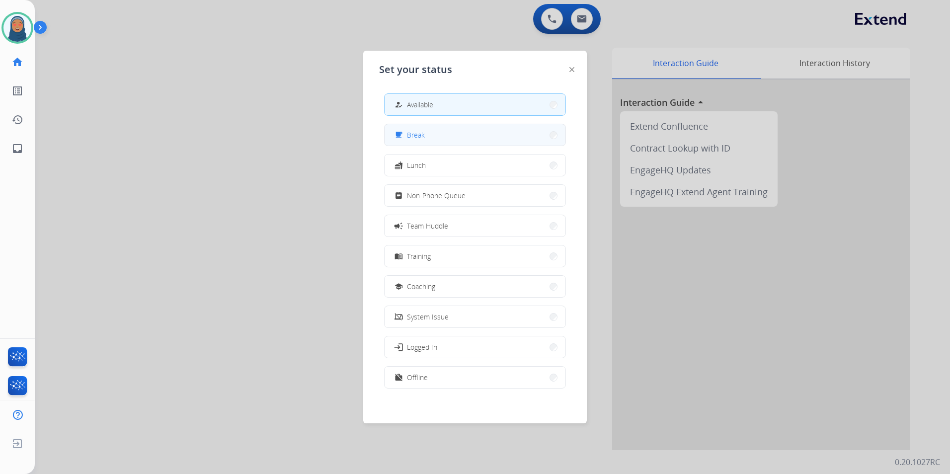
click at [440, 135] on button "free_breakfast Break" at bounding box center [475, 134] width 181 height 21
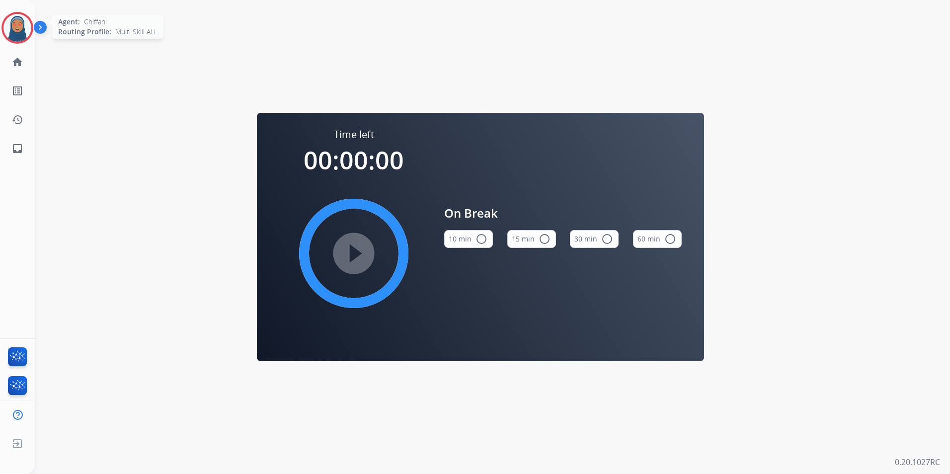
click at [19, 42] on div at bounding box center [17, 28] width 32 height 32
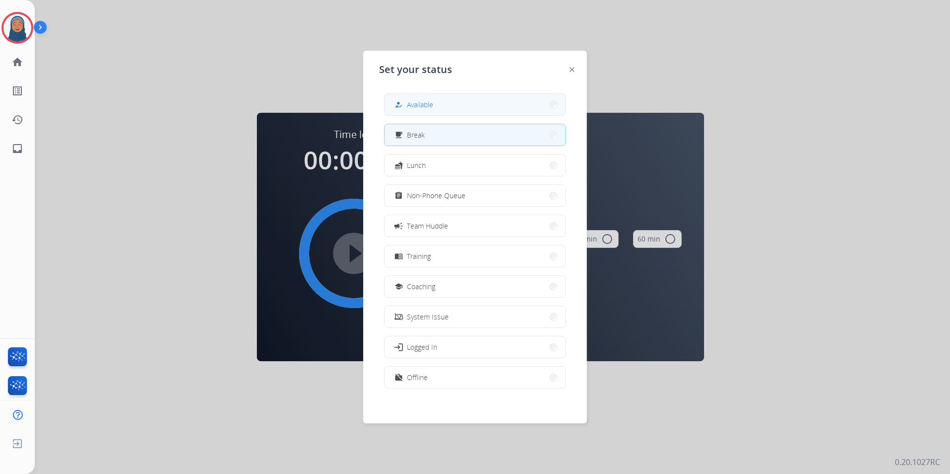
click at [449, 110] on button "how_to_reg Available" at bounding box center [475, 104] width 181 height 21
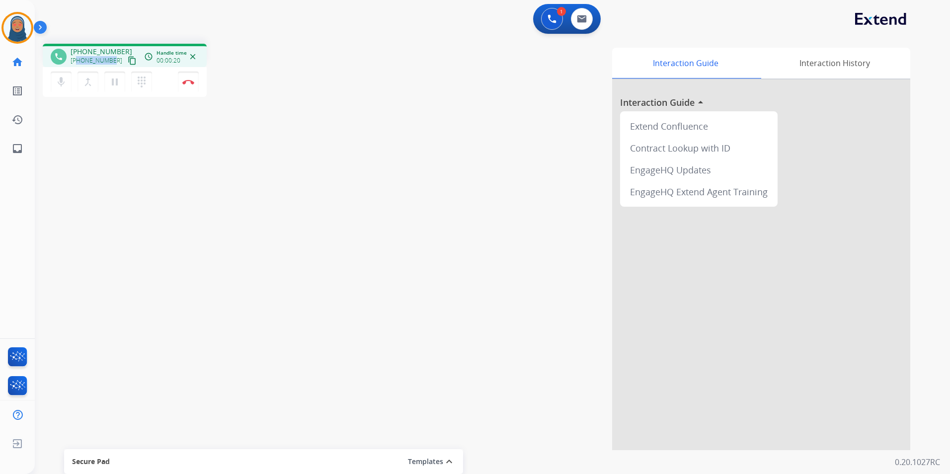
drag, startPoint x: 111, startPoint y: 61, endPoint x: 79, endPoint y: 61, distance: 31.8
click at [79, 61] on span "+16263870688" at bounding box center [97, 61] width 52 height 8
copy span "6263870688"
click at [192, 87] on button "Disconnect" at bounding box center [188, 82] width 21 height 21
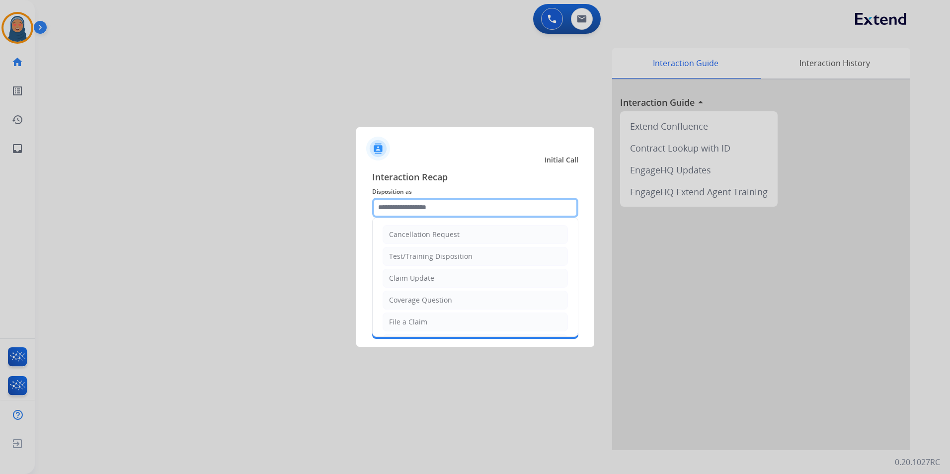
click at [428, 213] on input "text" at bounding box center [475, 208] width 206 height 20
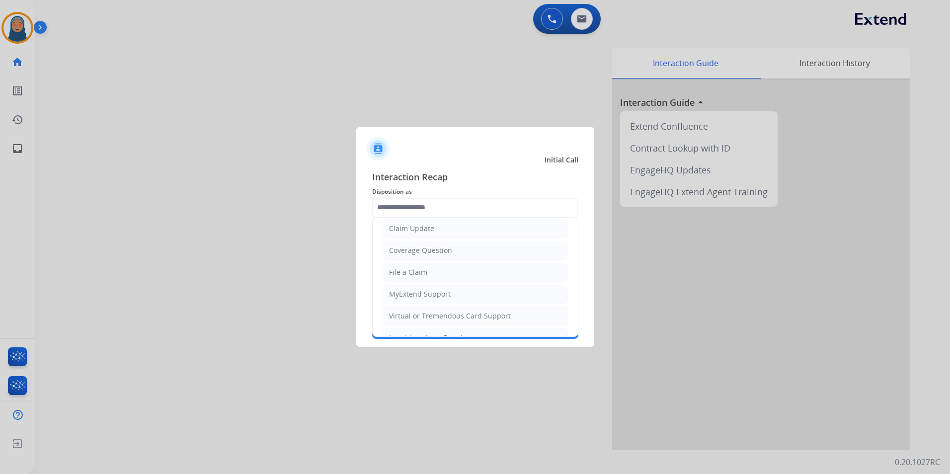
drag, startPoint x: 400, startPoint y: 275, endPoint x: 408, endPoint y: 259, distance: 17.3
click at [400, 274] on div "File a Claim" at bounding box center [408, 272] width 38 height 10
type input "**********"
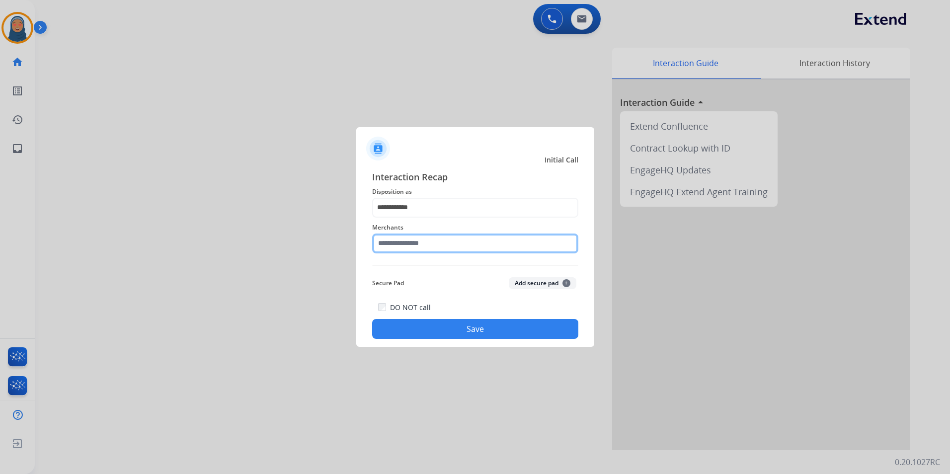
click at [416, 242] on input "text" at bounding box center [475, 244] width 206 height 20
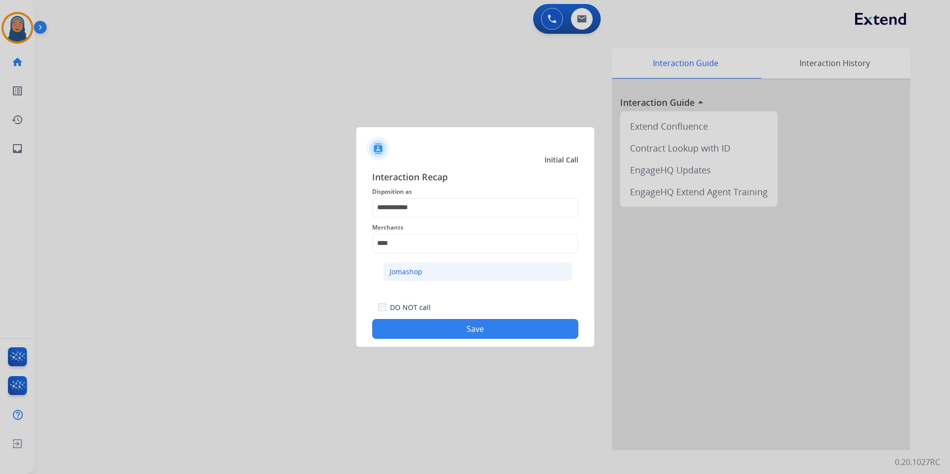
click at [401, 275] on div "Jomashop" at bounding box center [406, 272] width 33 height 10
type input "********"
click at [453, 339] on div "**********" at bounding box center [475, 254] width 238 height 185
click at [466, 330] on button "Save" at bounding box center [475, 329] width 206 height 20
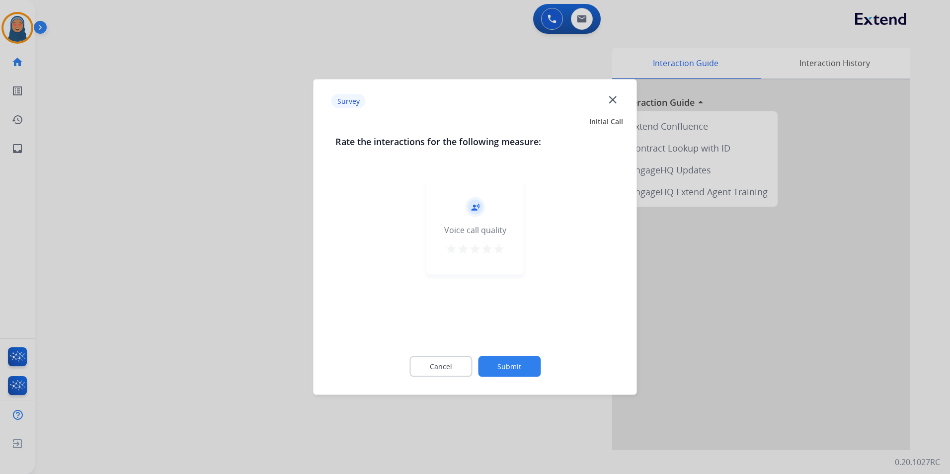
click at [509, 360] on button "Submit" at bounding box center [509, 366] width 63 height 21
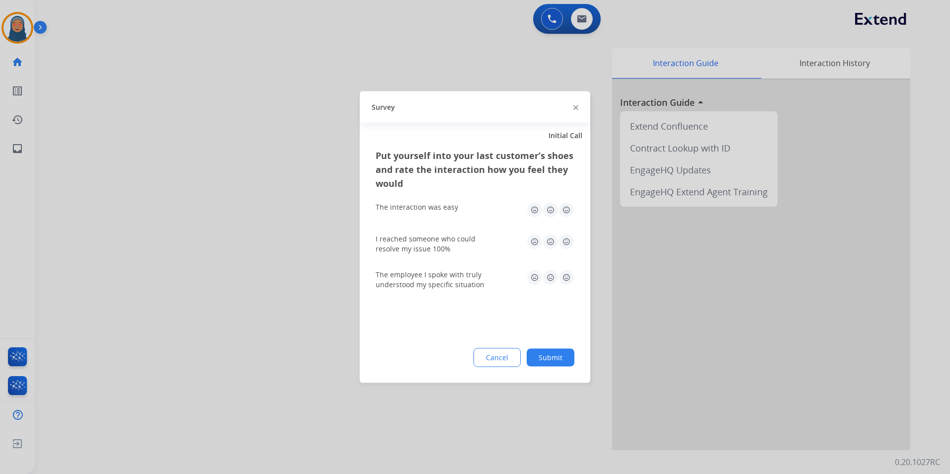
click at [568, 357] on button "Submit" at bounding box center [551, 358] width 48 height 18
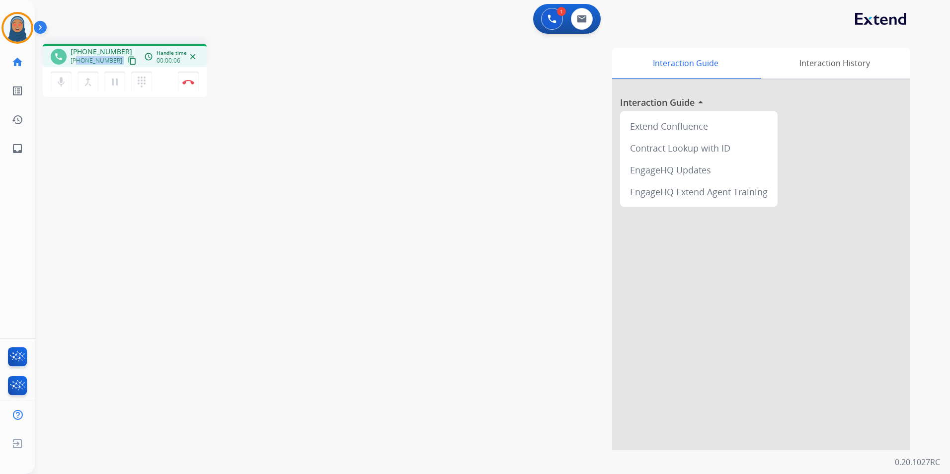
drag, startPoint x: 114, startPoint y: 62, endPoint x: 78, endPoint y: 63, distance: 35.8
click at [78, 63] on div "+12056599729 content_copy" at bounding box center [105, 61] width 68 height 12
copy div "2056599729 content_copy access_time Call metrics Queue 00:10 Hold 00:00 Talk 00…"
click at [188, 77] on button "Disconnect" at bounding box center [188, 82] width 21 height 21
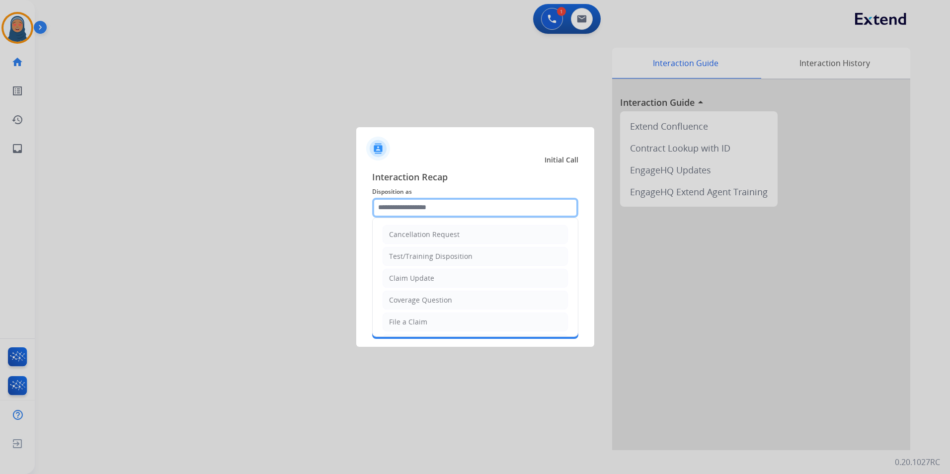
click at [384, 205] on input "text" at bounding box center [475, 208] width 206 height 20
click at [428, 238] on div "Cancellation Request" at bounding box center [424, 235] width 71 height 10
type input "**********"
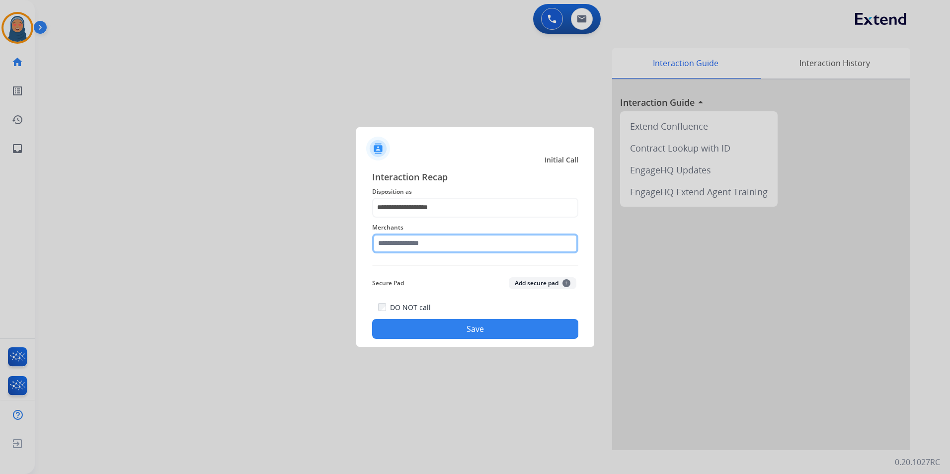
click at [442, 242] on input "text" at bounding box center [475, 244] width 206 height 20
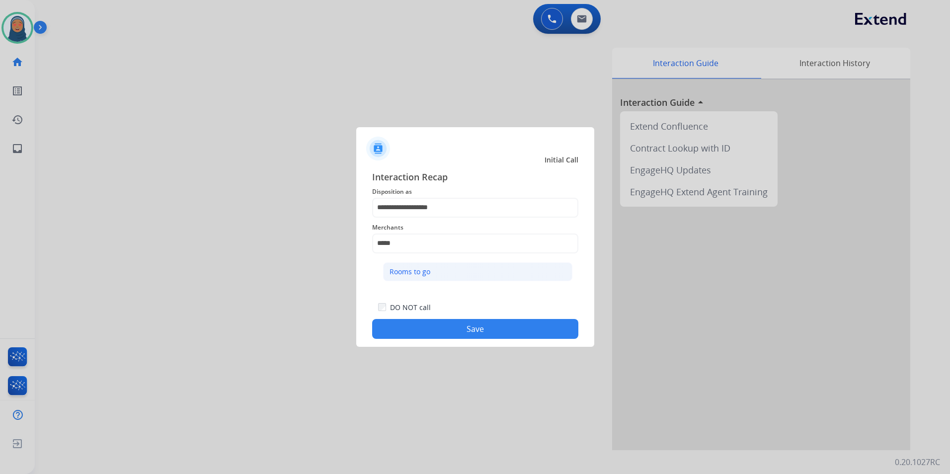
drag, startPoint x: 395, startPoint y: 274, endPoint x: 440, endPoint y: 325, distance: 68.3
click at [396, 273] on div "Rooms to go" at bounding box center [410, 272] width 41 height 10
type input "**********"
click at [480, 328] on button "Save" at bounding box center [475, 329] width 206 height 20
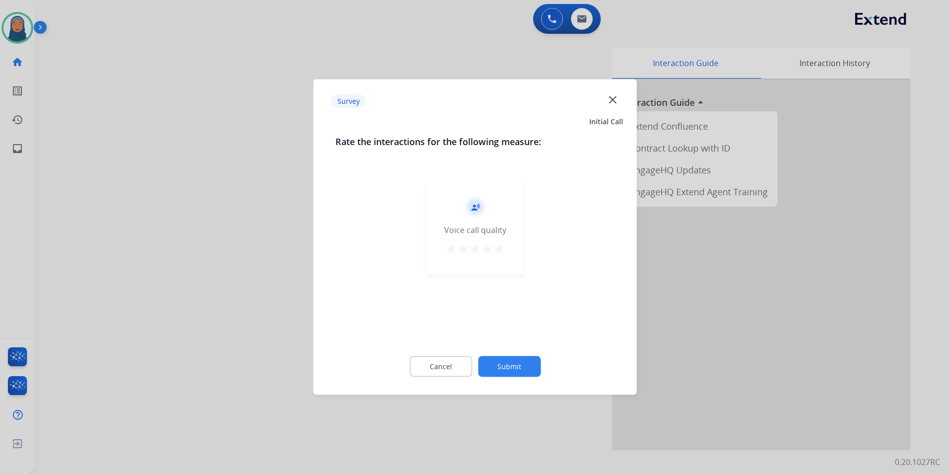
click at [496, 370] on button "Submit" at bounding box center [509, 366] width 63 height 21
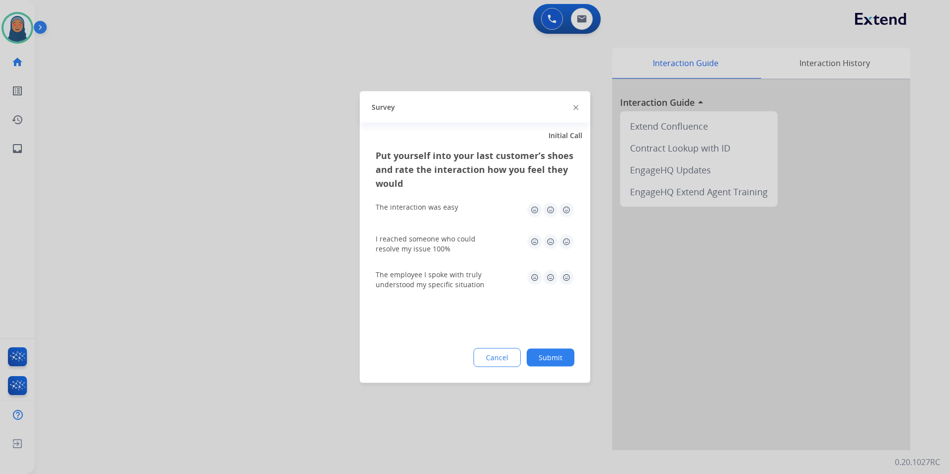
click at [552, 358] on button "Submit" at bounding box center [551, 358] width 48 height 18
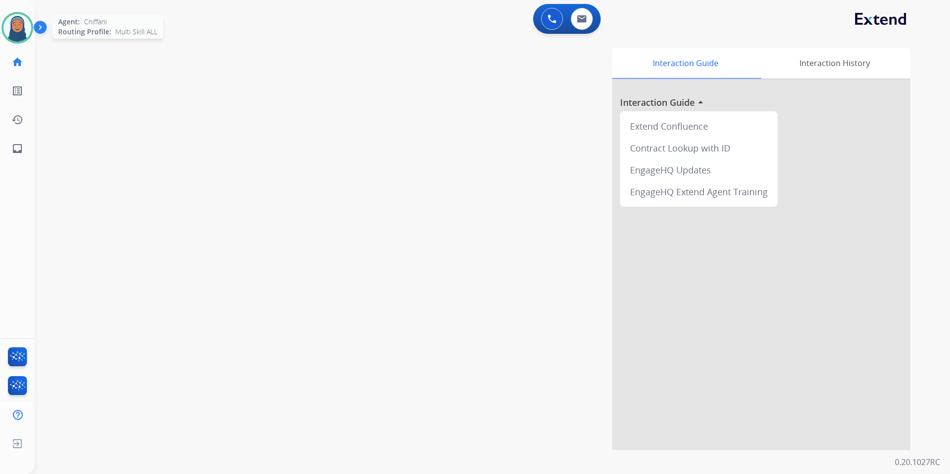
click at [21, 21] on img at bounding box center [17, 28] width 28 height 28
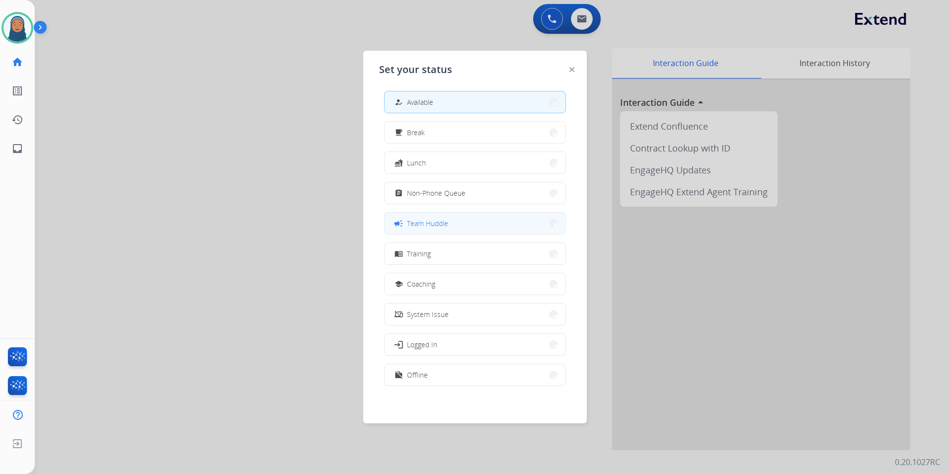
scroll to position [3, 0]
click at [485, 374] on button "work_off Offline" at bounding box center [475, 374] width 181 height 21
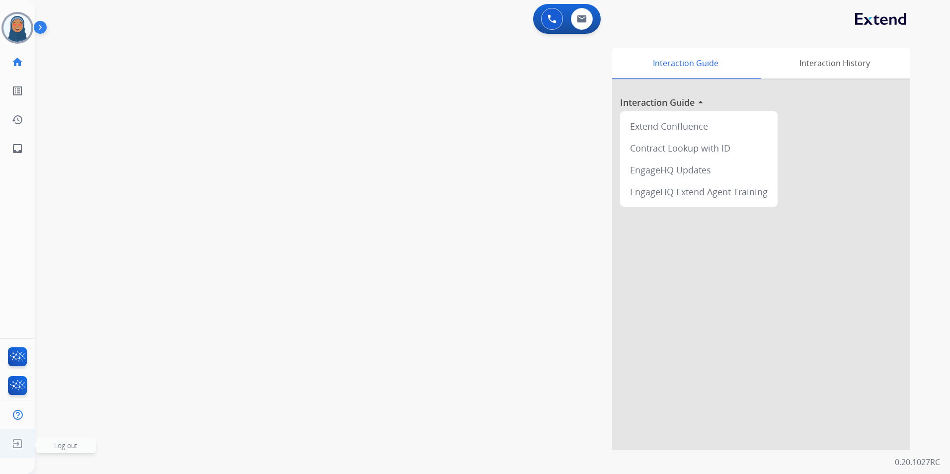
click at [19, 443] on img at bounding box center [17, 443] width 18 height 19
click at [62, 444] on span "Log out" at bounding box center [65, 445] width 23 height 9
